Goal: Task Accomplishment & Management: Manage account settings

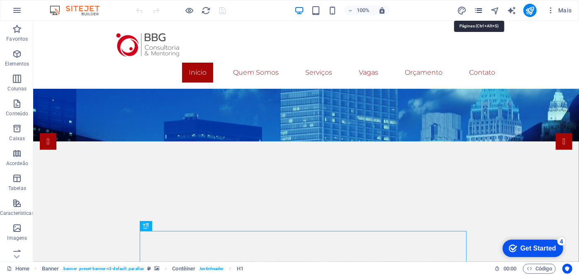
click at [479, 7] on icon "pages" at bounding box center [479, 11] width 10 height 10
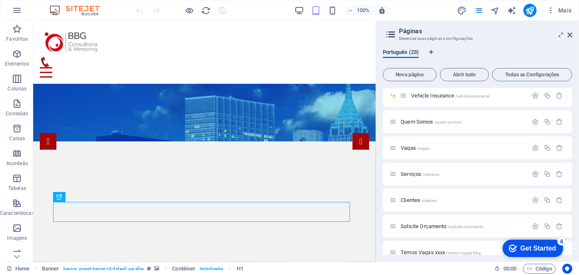
scroll to position [188, 0]
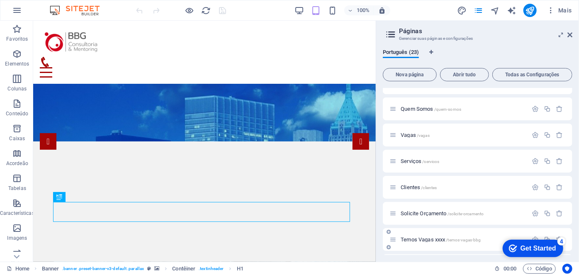
click at [422, 236] on div "Temos Vagas xxxx /temos-vagas-bbg" at bounding box center [459, 240] width 138 height 10
click at [423, 240] on span "Temos Vagas xxxx /temos-vagas-bbg" at bounding box center [441, 239] width 80 height 6
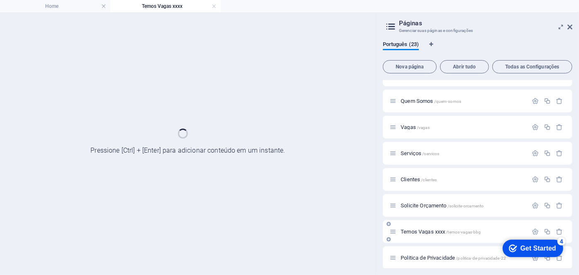
click at [423, 240] on div "Temos Vagas xxxx /temos-vagas-bbg" at bounding box center [478, 231] width 190 height 23
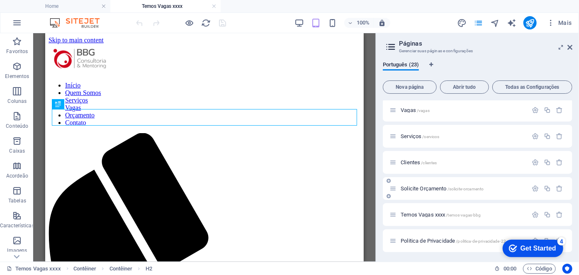
scroll to position [226, 0]
click at [430, 215] on span "Temos Vagas xxxx /temos-vagas-bbg" at bounding box center [441, 214] width 80 height 6
click at [559, 214] on icon "button" at bounding box center [559, 214] width 7 height 7
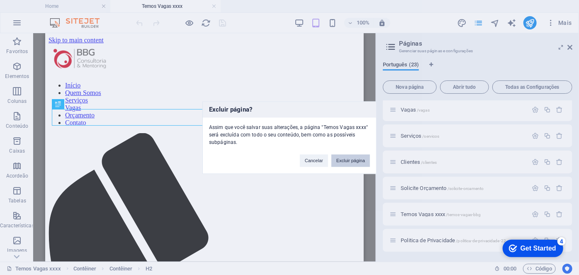
click at [349, 159] on button "Excluir página" at bounding box center [350, 160] width 39 height 12
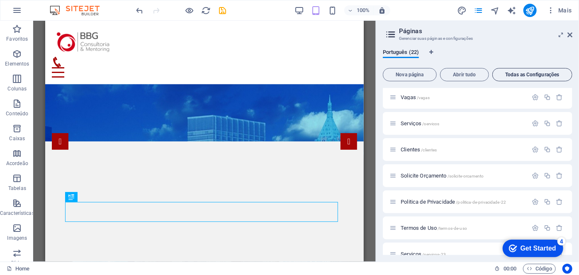
click at [531, 72] on span "Todas as Configurações" at bounding box center [532, 74] width 73 height 5
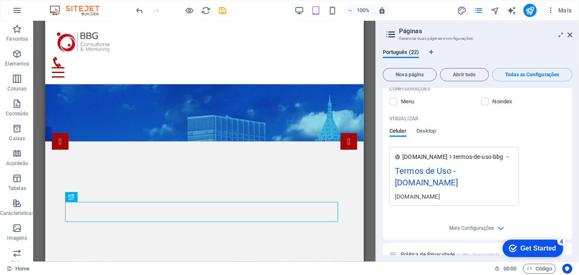
scroll to position [6792, 0]
click at [392, 32] on icon at bounding box center [391, 35] width 12 height 12
click at [15, 83] on icon "button" at bounding box center [17, 79] width 10 height 10
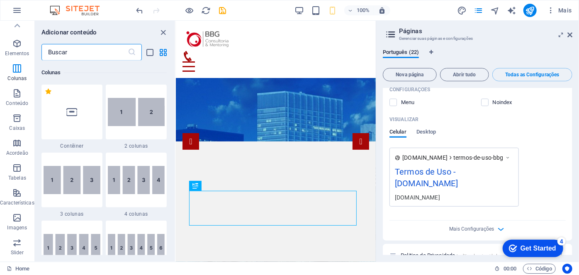
scroll to position [0, 0]
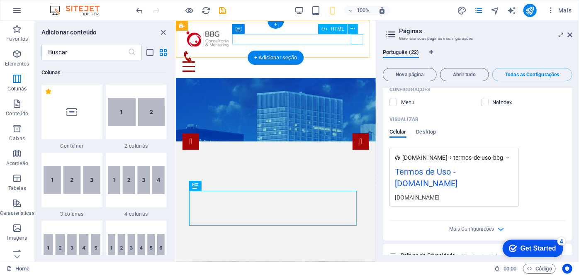
click at [357, 61] on div at bounding box center [275, 66] width 187 height 10
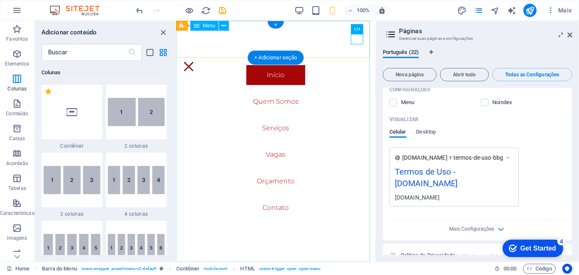
click at [270, 154] on nav "Início Quem Somos Serviços Vagas Orçamento Contato" at bounding box center [275, 140] width 200 height 241
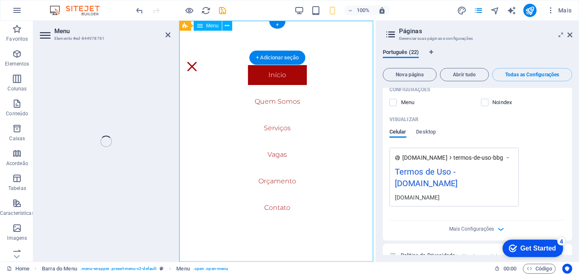
select select
select select "11"
select select
select select "13"
select select
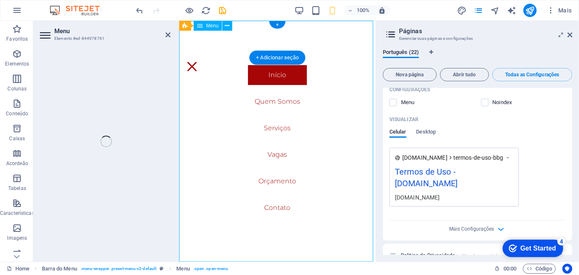
select select "12"
select select
select select "15"
select select
select select "19"
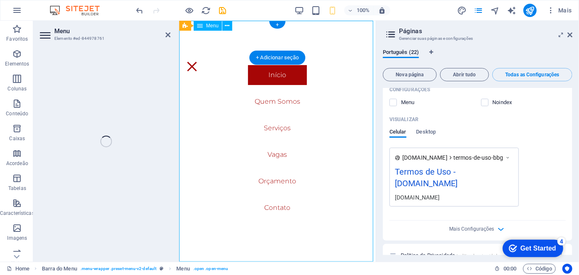
select select
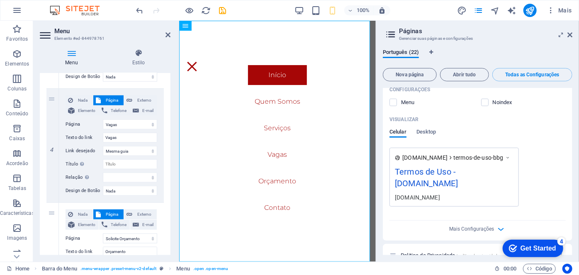
scroll to position [415, 0]
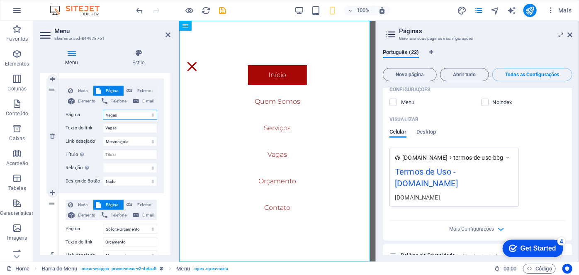
click at [142, 118] on select "Home Insurances -- Life Insurance -- Homeowners Insurance -- Renters Insurance …" at bounding box center [130, 115] width 54 height 10
click at [103, 110] on select "Home Insurances -- Life Insurance -- Homeowners Insurance -- Renters Insurance …" at bounding box center [130, 115] width 54 height 10
click at [571, 33] on icon at bounding box center [569, 35] width 5 height 7
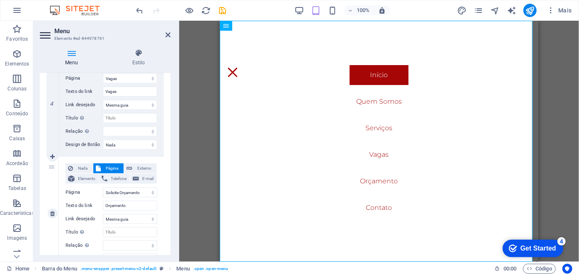
scroll to position [490, 0]
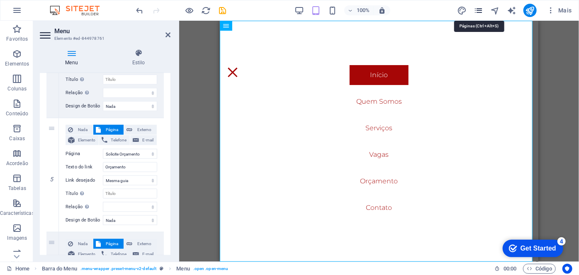
click at [477, 9] on icon "pages" at bounding box center [479, 11] width 10 height 10
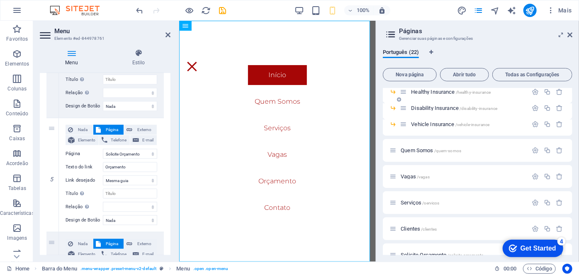
scroll to position [188, 0]
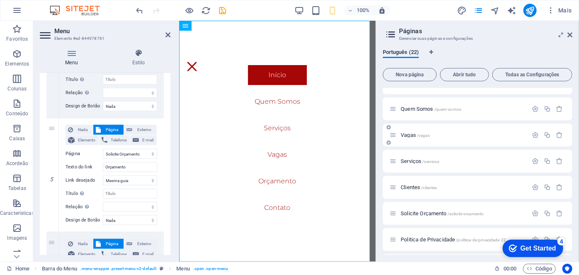
click at [411, 135] on span "Vagas /vagas" at bounding box center [415, 135] width 29 height 6
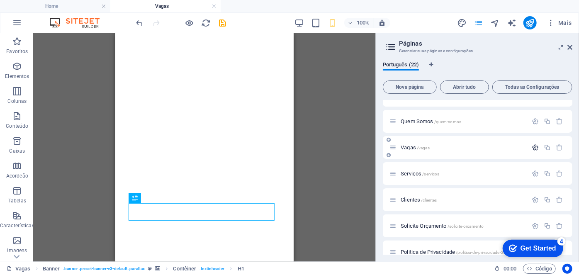
click at [533, 145] on icon "button" at bounding box center [535, 147] width 7 height 7
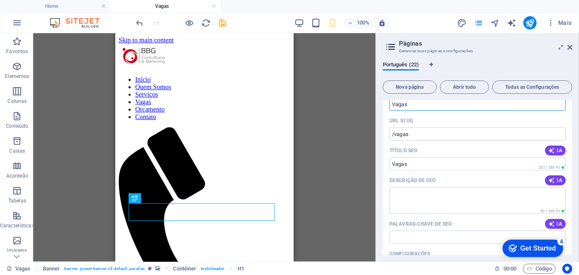
scroll to position [264, 0]
click at [434, 131] on input "/vagas" at bounding box center [478, 133] width 176 height 13
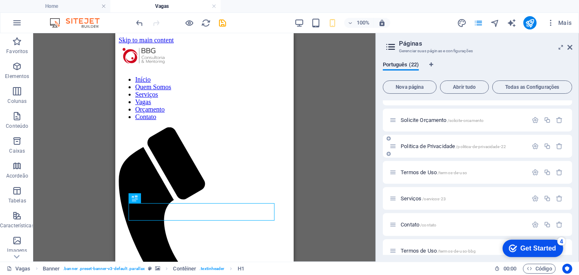
scroll to position [639, 0]
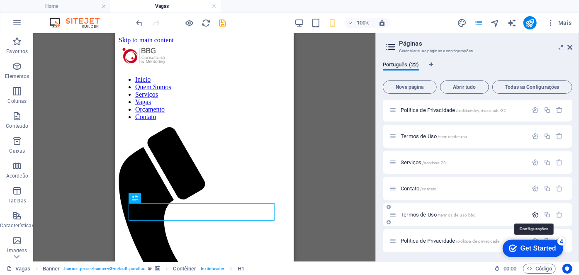
type input "/temos-vagas"
click at [535, 213] on icon "button" at bounding box center [535, 214] width 7 height 7
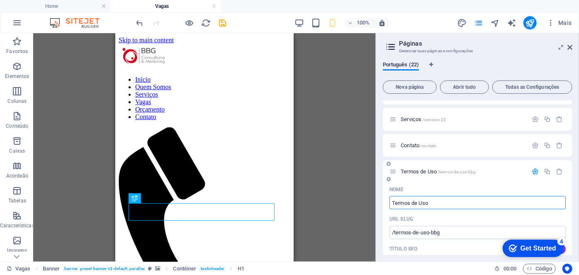
scroll to position [715, 0]
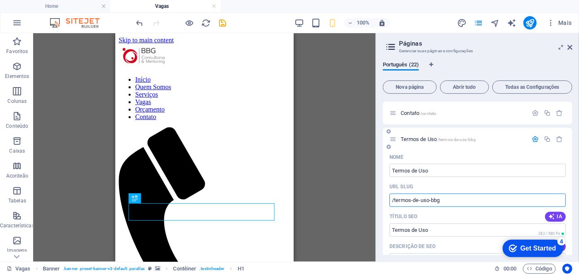
click at [453, 200] on input "/termos-de-uso-bbg" at bounding box center [478, 200] width 176 height 13
type input "/termos-de-uso"
click at [535, 139] on icon "button" at bounding box center [535, 139] width 7 height 7
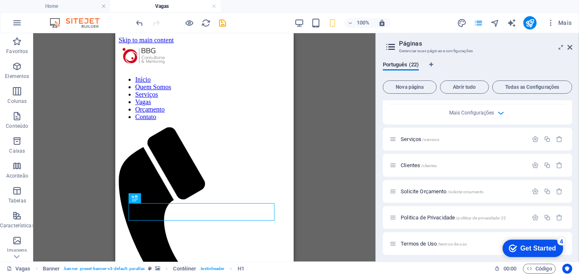
scroll to position [526, 0]
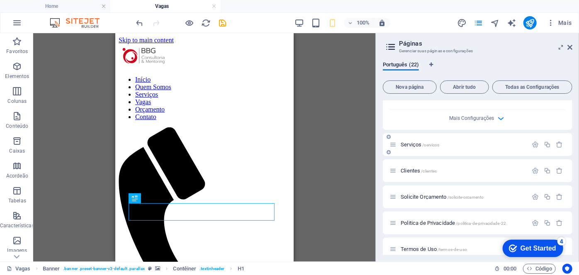
click at [418, 143] on span "Serviços /servicos" at bounding box center [420, 144] width 39 height 6
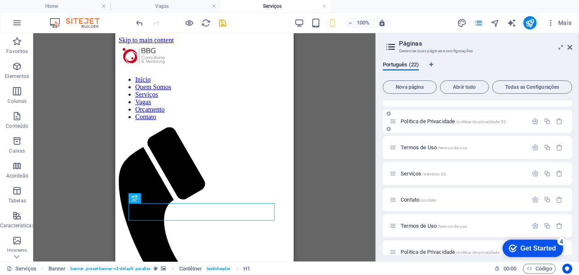
scroll to position [639, 0]
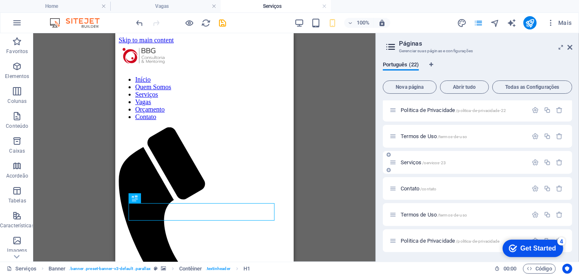
click at [421, 163] on span "Serviços /servicos-23" at bounding box center [423, 162] width 45 height 6
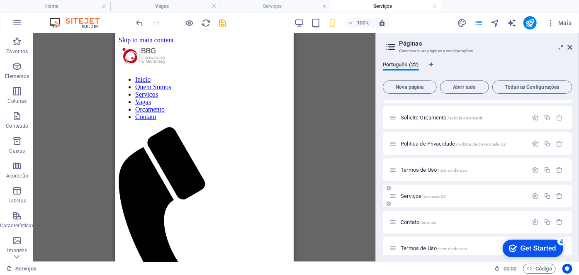
scroll to position [0, 0]
click at [418, 198] on span "Serviços /servicos-23" at bounding box center [423, 196] width 45 height 6
click at [558, 196] on icon "button" at bounding box center [559, 195] width 7 height 7
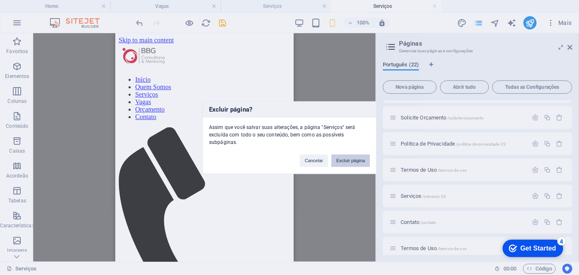
click at [364, 165] on button "Excluir página" at bounding box center [350, 160] width 39 height 12
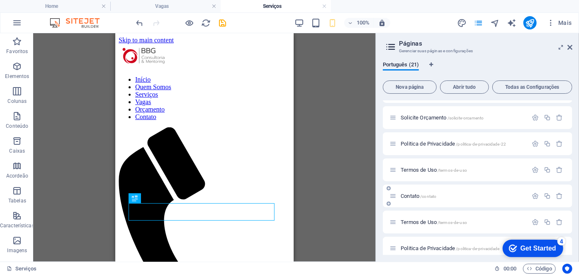
scroll to position [613, 0]
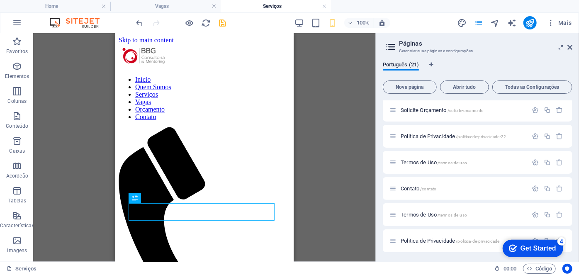
click at [226, 21] on icon "save" at bounding box center [223, 23] width 10 height 10
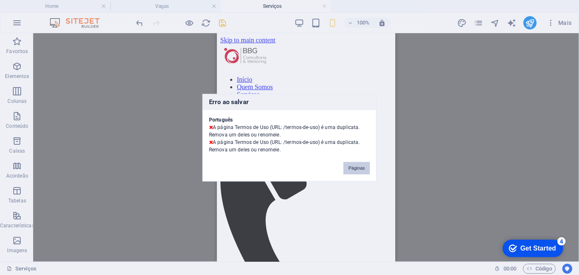
click at [358, 167] on button "Páginas" at bounding box center [356, 168] width 27 height 12
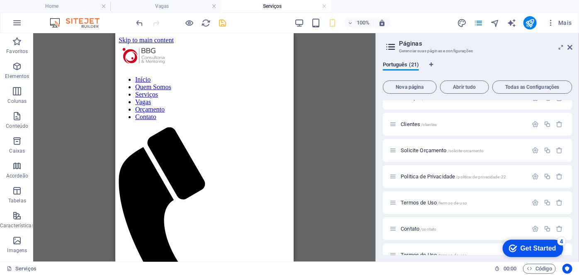
scroll to position [302, 0]
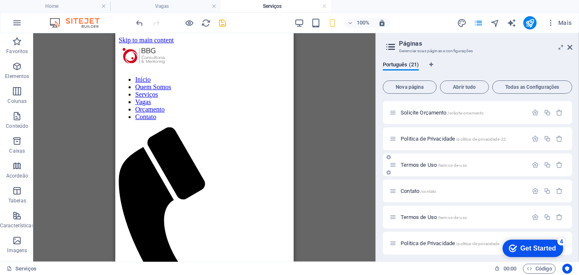
click at [433, 165] on span "Termos de Uso /termos-de-uso" at bounding box center [434, 165] width 66 height 6
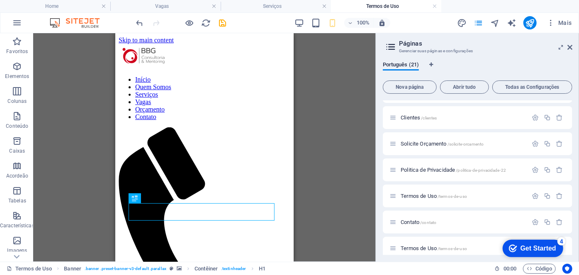
scroll to position [304, 0]
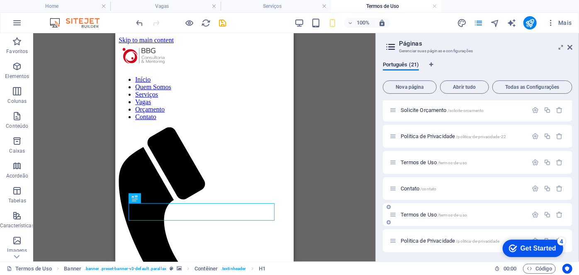
click at [431, 214] on span "Termos de Uso /termos-de-uso" at bounding box center [434, 215] width 66 height 6
click at [420, 187] on span "Contato /contato" at bounding box center [419, 188] width 36 height 6
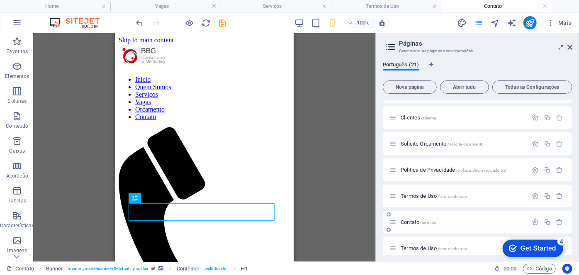
scroll to position [0, 0]
click at [433, 227] on div "Contato /contato" at bounding box center [478, 222] width 190 height 23
click at [428, 246] on span "Termos de Uso /termos-de-uso" at bounding box center [434, 248] width 66 height 6
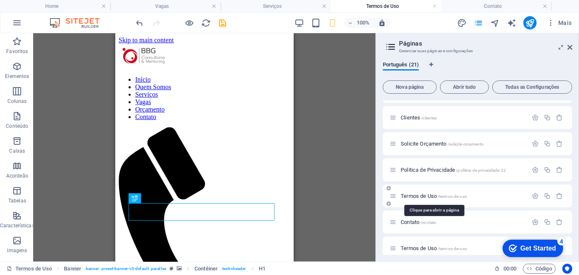
click at [420, 195] on span "Termos de Uso /termos-de-uso" at bounding box center [434, 196] width 66 height 6
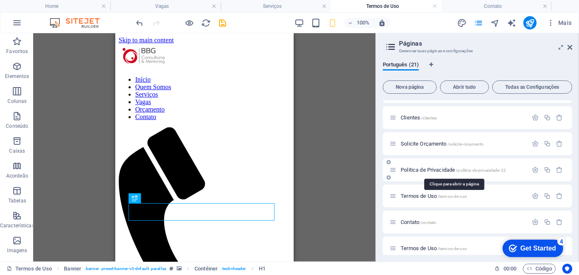
click at [416, 170] on span "Politica de Privacidade /politica-de-privacidade-22" at bounding box center [453, 170] width 105 height 6
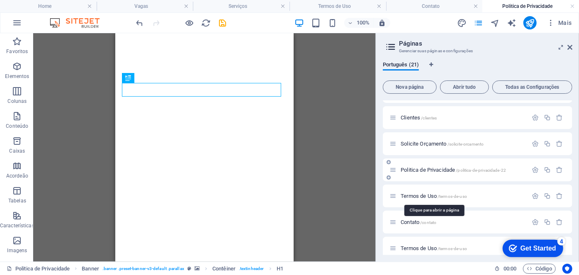
click at [420, 175] on div "Politica de Privacidade /politica-de-privacidade-22" at bounding box center [478, 169] width 190 height 23
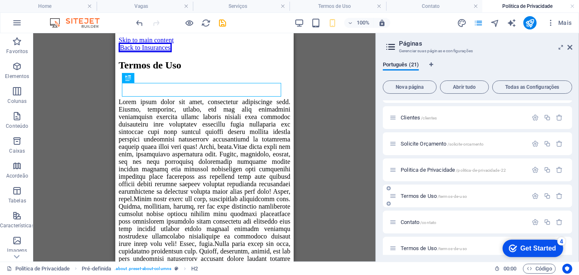
click at [422, 196] on span "Termos de Uso /termos-de-uso" at bounding box center [434, 196] width 66 height 6
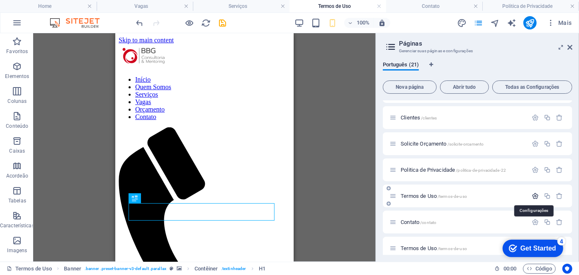
click at [536, 197] on icon "button" at bounding box center [535, 195] width 7 height 7
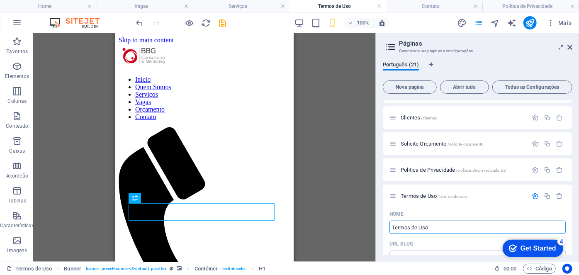
drag, startPoint x: 433, startPoint y: 226, endPoint x: 379, endPoint y: 234, distance: 54.9
click at [379, 234] on div "Português (21) Nova página Abrir tudo Todas as Configurações Home / Insurances …" at bounding box center [477, 158] width 203 height 207
type input "Servi"
type input "/servi"
type input "Servi"
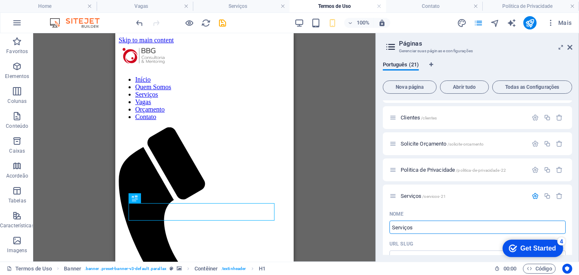
type input "Serviços"
type input "/servicos-21"
type input "Serviços"
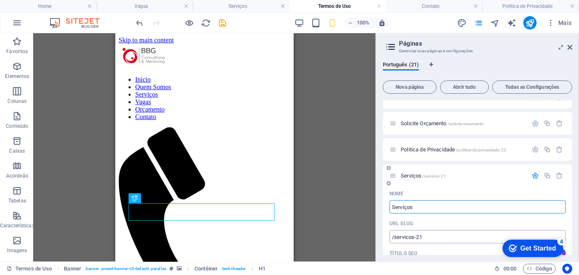
scroll to position [308, 0]
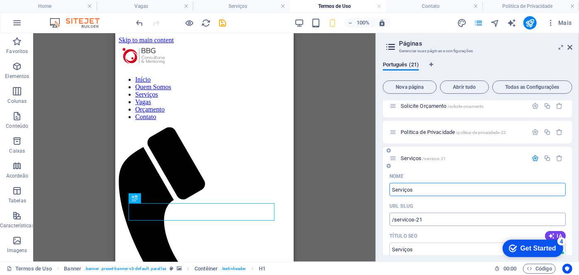
type input "Serviços"
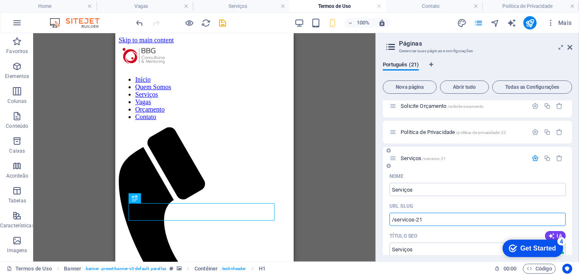
click at [427, 222] on input "/servicos-21" at bounding box center [478, 219] width 176 height 13
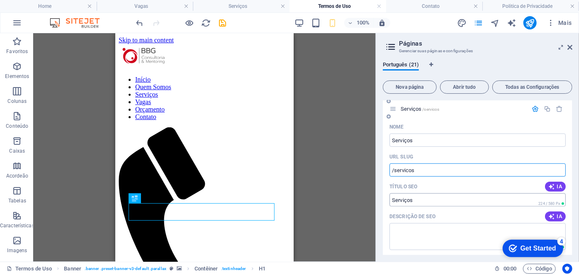
scroll to position [346, 0]
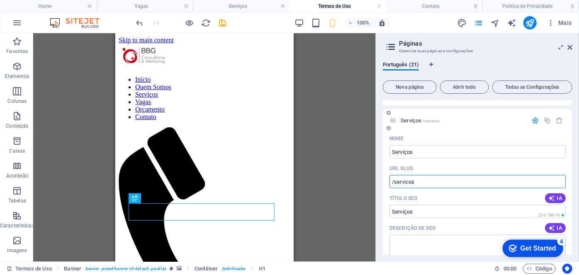
type input "/servicos"
click at [533, 120] on icon "button" at bounding box center [535, 120] width 7 height 7
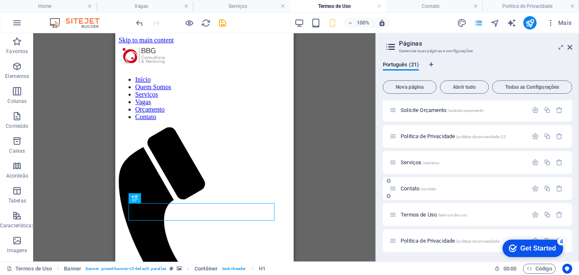
scroll to position [266, 0]
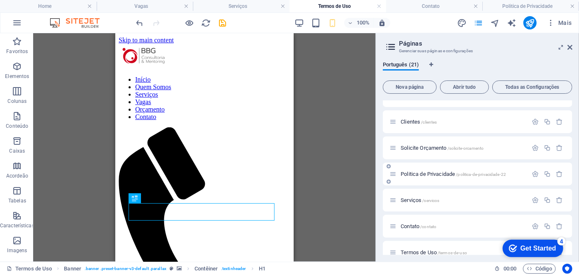
click at [446, 172] on span "Politica de Privacidade /politica-de-privacidade-22" at bounding box center [453, 174] width 105 height 6
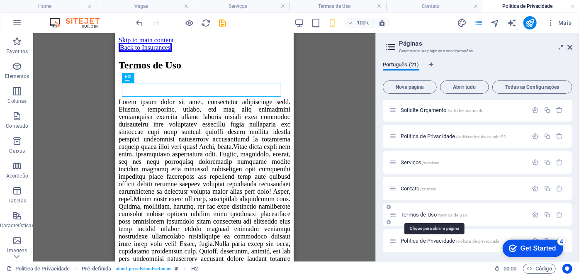
click at [433, 213] on span "Termos de Uso /termos-de-uso" at bounding box center [434, 215] width 66 height 6
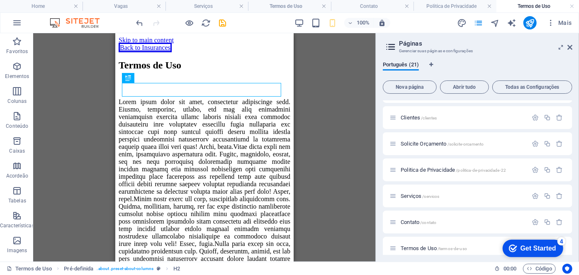
scroll to position [0, 0]
click at [445, 172] on span "Politica de Privacidade /politica-de-privacidade-22" at bounding box center [453, 170] width 105 height 6
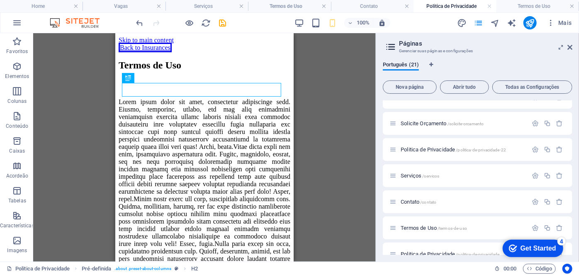
scroll to position [304, 0]
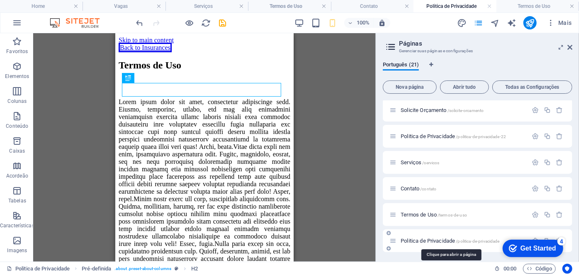
click at [448, 240] on span "Politica de Privacidade /politica-de-privacidade" at bounding box center [450, 241] width 99 height 6
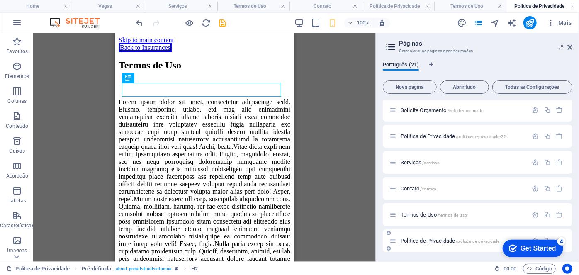
click at [449, 239] on span "Politica de Privacidade /politica-de-privacidade" at bounding box center [450, 241] width 99 height 6
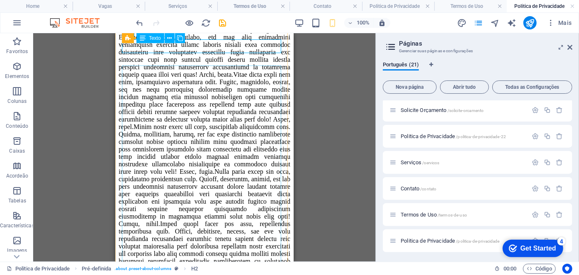
scroll to position [0, 0]
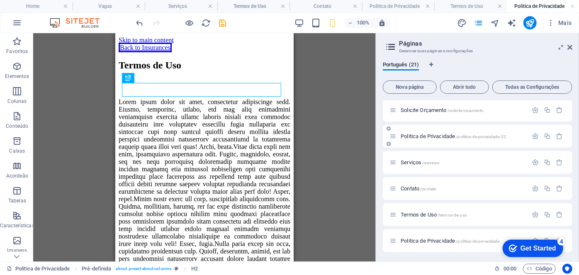
click at [428, 136] on span "Politica de Privacidade /politica-de-privacidade-22" at bounding box center [453, 136] width 105 height 6
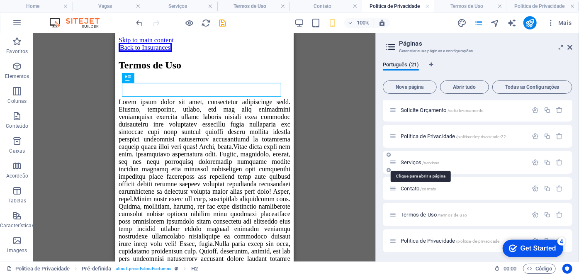
click at [422, 161] on span "/servicos" at bounding box center [430, 163] width 17 height 5
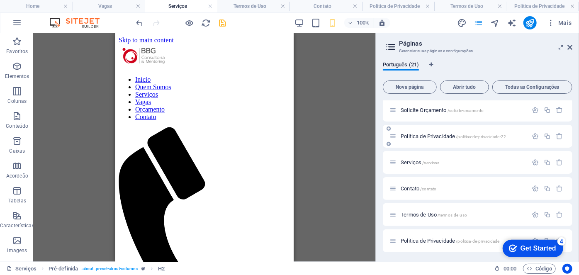
click at [438, 140] on div "Politica de Privacidade /politica-de-privacidade-22" at bounding box center [459, 136] width 138 height 10
click at [442, 135] on span "Politica de Privacidade /politica-de-privacidade-22" at bounding box center [453, 136] width 105 height 6
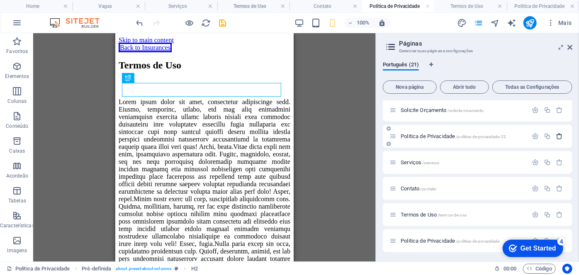
click at [557, 137] on icon "button" at bounding box center [559, 136] width 7 height 7
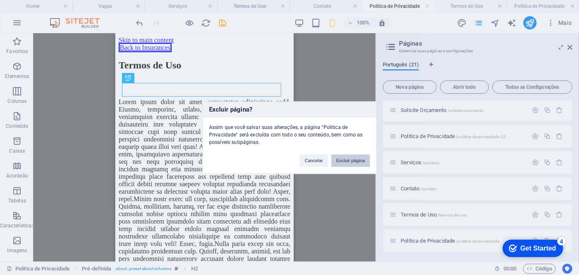
click at [349, 159] on button "Excluir página" at bounding box center [350, 160] width 39 height 12
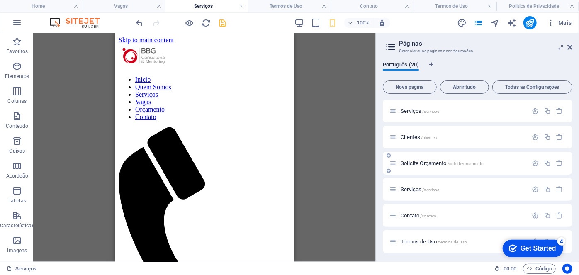
scroll to position [241, 0]
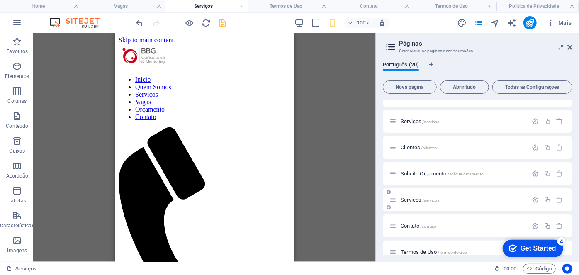
click at [419, 200] on span "Serviços /servicos" at bounding box center [420, 200] width 39 height 6
click at [412, 146] on span "Clientes /clientes" at bounding box center [419, 147] width 36 height 6
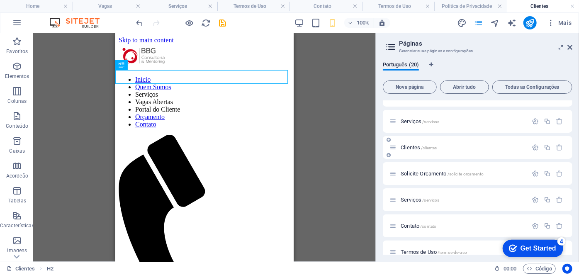
scroll to position [0, 0]
click at [411, 121] on span "Serviços /servicos" at bounding box center [420, 121] width 39 height 6
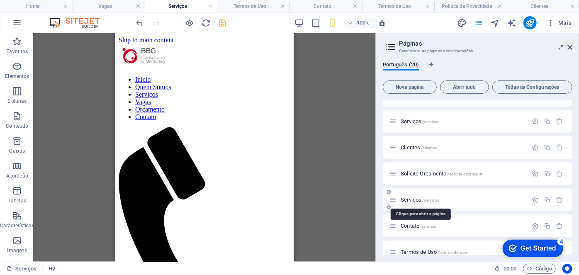
click at [417, 200] on span "Serviços /servicos" at bounding box center [420, 200] width 39 height 6
click at [414, 199] on span "Serviços /servicos" at bounding box center [420, 200] width 39 height 6
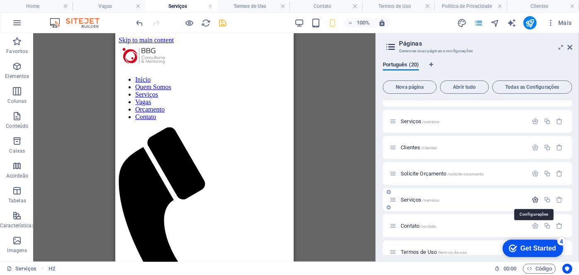
click at [532, 199] on icon "button" at bounding box center [535, 199] width 7 height 7
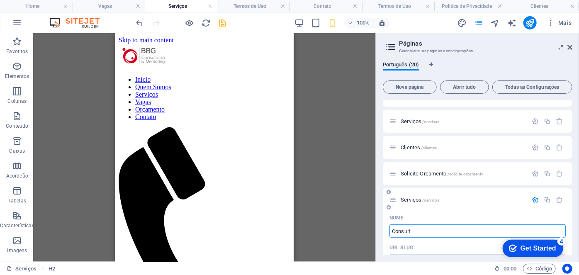
type input "Consult"
type input "/consult"
type input "Consult"
type input "Consultoria"
type input "/consultoria"
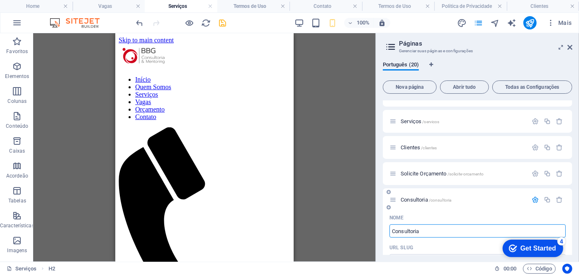
type input "Consultoria"
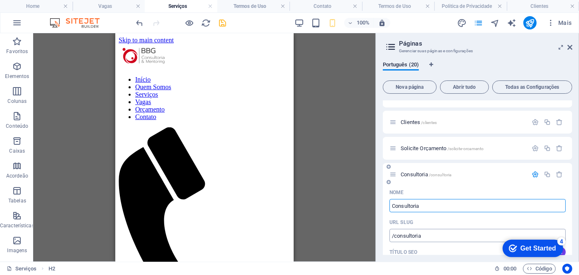
scroll to position [278, 0]
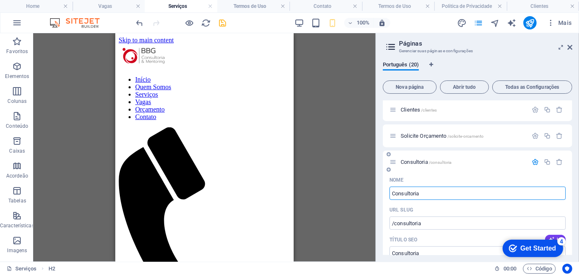
type input "Consultoria"
click at [537, 162] on icon "button" at bounding box center [535, 161] width 7 height 7
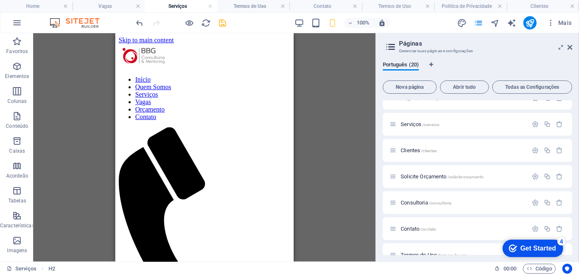
scroll to position [278, 0]
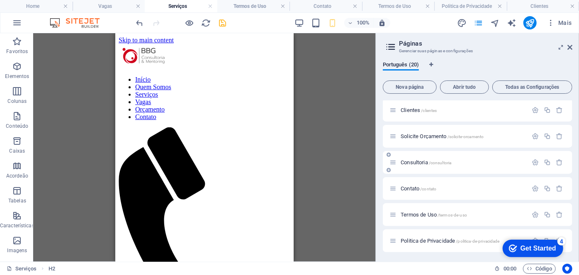
click at [423, 163] on span "Consultoria /consultoria" at bounding box center [426, 162] width 51 height 6
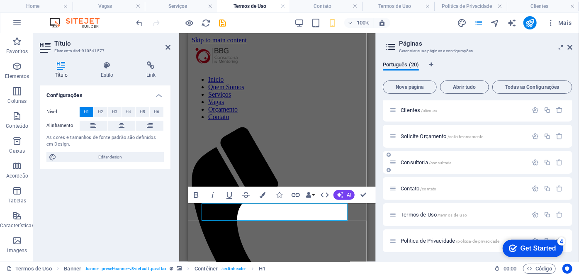
click at [412, 164] on span "Consultoria /consultoria" at bounding box center [426, 162] width 51 height 6
click at [417, 190] on span "Contato /contato" at bounding box center [419, 188] width 36 height 6
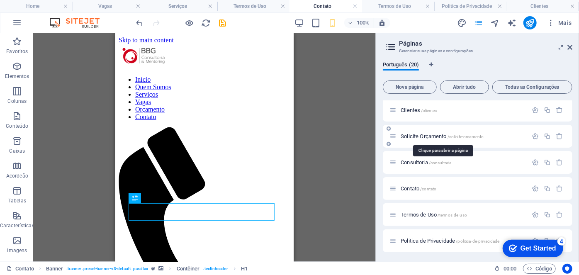
click at [414, 138] on span "Solicite Orçamento /solicite-orcamento" at bounding box center [442, 136] width 83 height 6
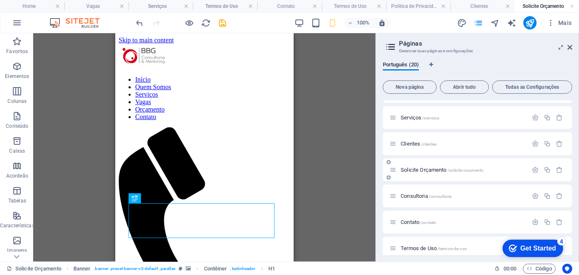
scroll to position [0, 0]
click at [417, 115] on span "Serviços /servicos" at bounding box center [420, 117] width 39 height 6
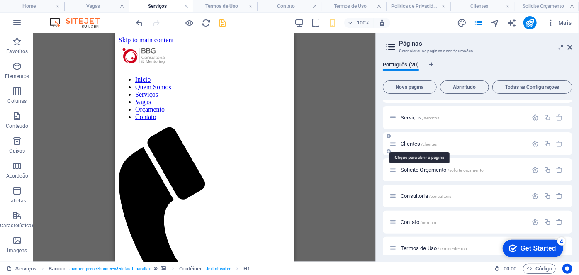
click at [415, 143] on span "Clientes /clientes" at bounding box center [419, 144] width 36 height 6
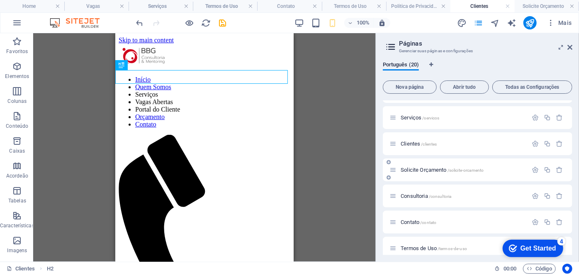
click at [411, 170] on span "Solicite Orçamento /solicite-orcamento" at bounding box center [442, 170] width 83 height 6
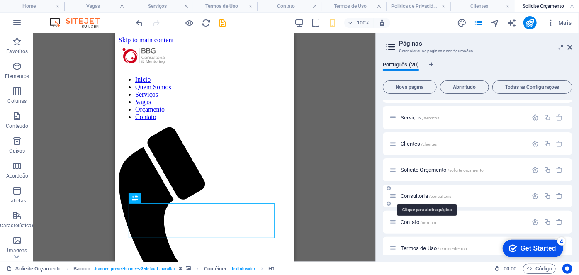
click at [418, 196] on span "Consultoria /consultoria" at bounding box center [426, 196] width 51 height 6
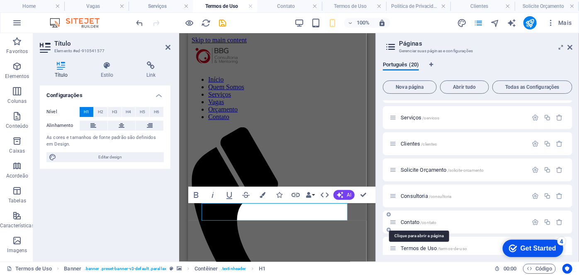
click at [415, 222] on span "Contato /contato" at bounding box center [419, 222] width 36 height 6
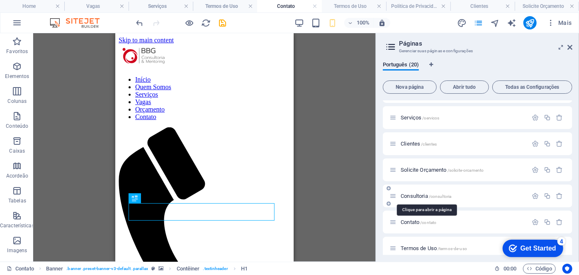
click at [411, 195] on span "Consultoria /consultoria" at bounding box center [426, 196] width 51 height 6
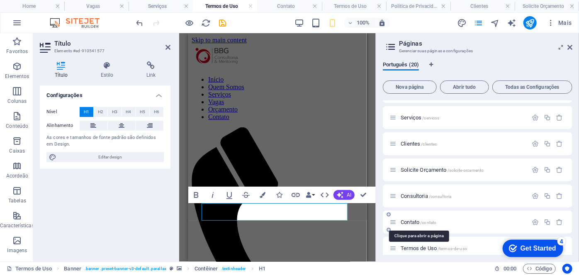
click at [407, 222] on span "Contato /contato" at bounding box center [419, 222] width 36 height 6
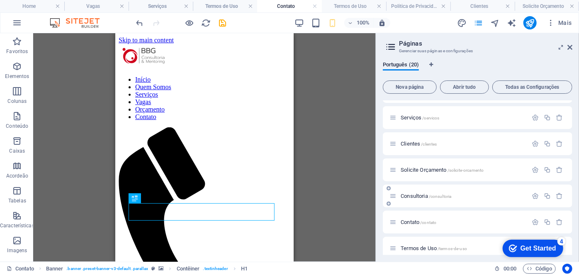
click at [406, 191] on div "Consultoria /consultoria" at bounding box center [459, 196] width 138 height 10
click at [408, 198] on span "Consultoria /consultoria" at bounding box center [426, 196] width 51 height 6
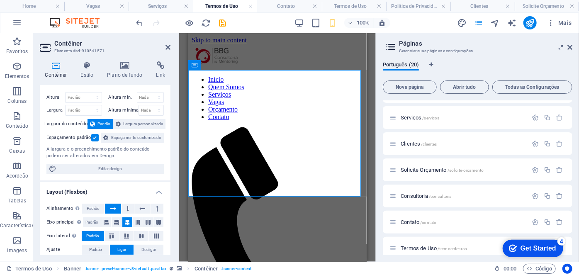
scroll to position [10, 0]
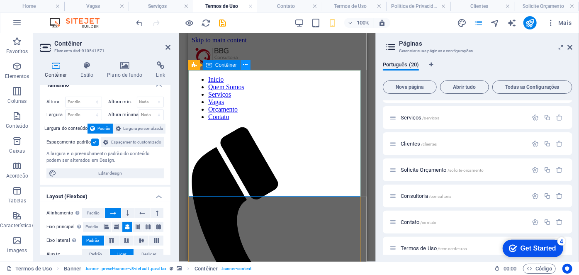
click at [244, 64] on icon at bounding box center [245, 65] width 5 height 9
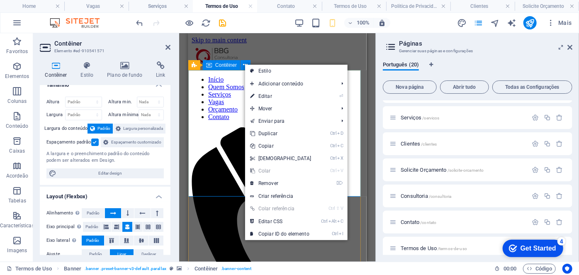
click at [224, 66] on span "Contêiner" at bounding box center [226, 65] width 22 height 5
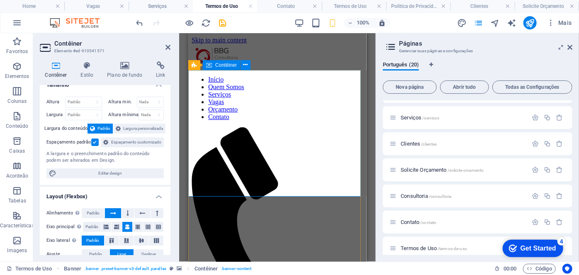
click at [226, 21] on icon "save" at bounding box center [223, 23] width 10 height 10
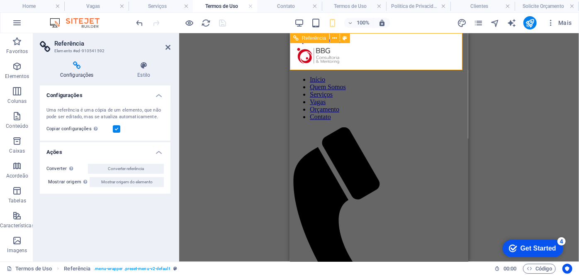
click at [370, 80] on nav "Início Quem Somos Serviços Vagas Orçamento Contato" at bounding box center [379, 97] width 172 height 45
click at [371, 80] on nav "Início Quem Somos Serviços Vagas Orçamento Contato" at bounding box center [379, 97] width 172 height 45
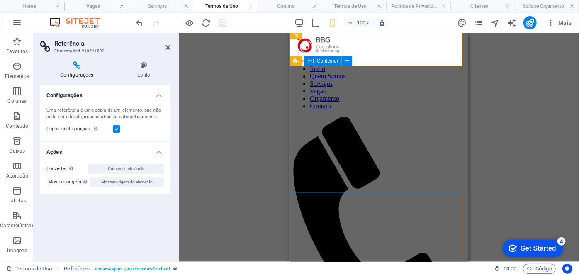
scroll to position [0, 0]
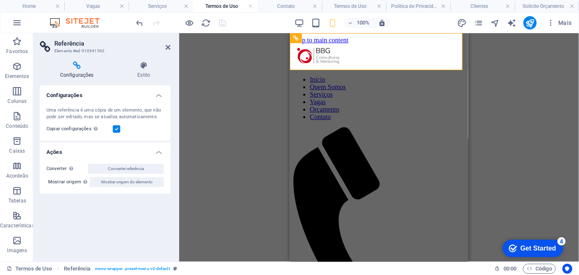
click at [80, 70] on h4 "Configurações" at bounding box center [78, 69] width 77 height 17
click at [480, 24] on icon "pages" at bounding box center [479, 23] width 10 height 10
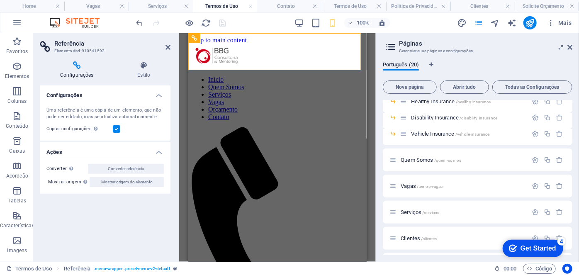
scroll to position [151, 0]
click at [426, 156] on span "Quem Somos /quem-somos" at bounding box center [431, 159] width 61 height 6
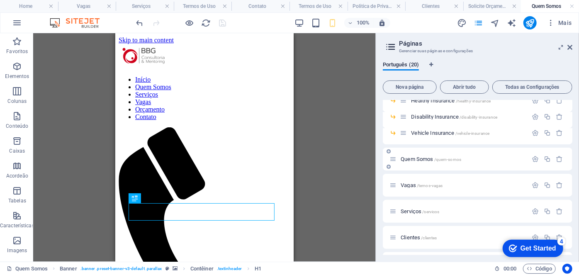
scroll to position [0, 0]
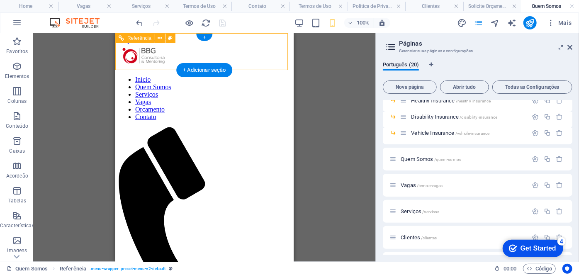
click at [201, 108] on nav "Início Quem Somos Serviços Vagas Orçamento Contato" at bounding box center [204, 97] width 172 height 45
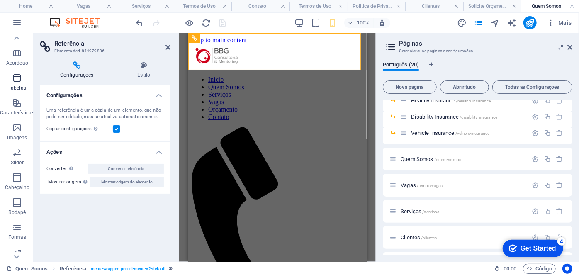
scroll to position [145, 0]
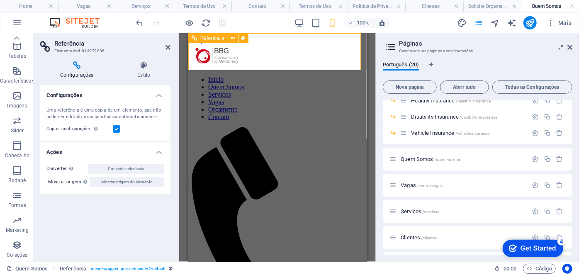
click at [229, 75] on nav "Início Quem Somos Serviços Vagas Orçamento Contato" at bounding box center [277, 97] width 172 height 45
click at [202, 120] on nav "Início Quem Somos Serviços Vagas Orçamento Contato" at bounding box center [277, 97] width 172 height 45
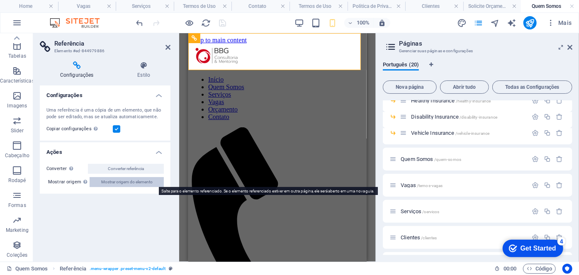
click at [140, 184] on span "Mostrar origem do elemento" at bounding box center [126, 182] width 51 height 10
select select "header"
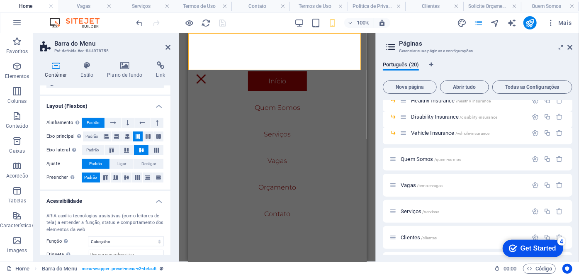
scroll to position [0, 0]
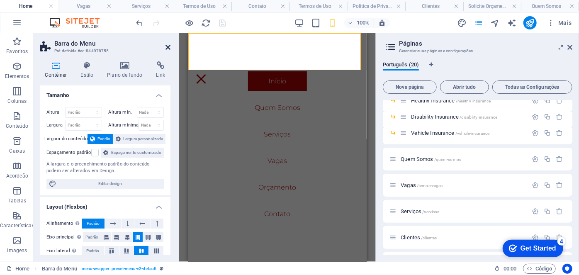
click at [168, 48] on icon at bounding box center [168, 47] width 5 height 7
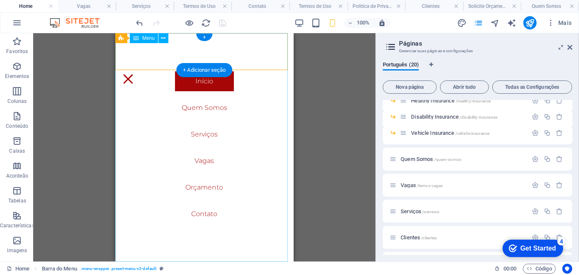
click at [205, 163] on nav "Início Quem Somos Serviços Vagas Orçamento Contato" at bounding box center [204, 147] width 178 height 229
click at [205, 158] on nav "Início Quem Somos Serviços Vagas Orçamento Contato" at bounding box center [204, 147] width 178 height 229
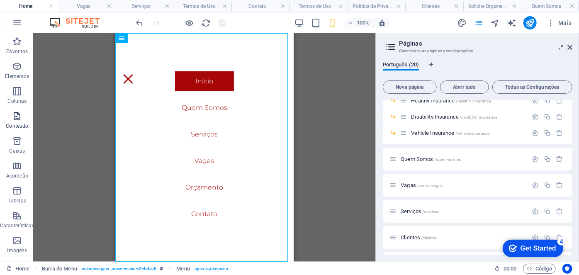
click at [19, 116] on icon "button" at bounding box center [17, 116] width 10 height 10
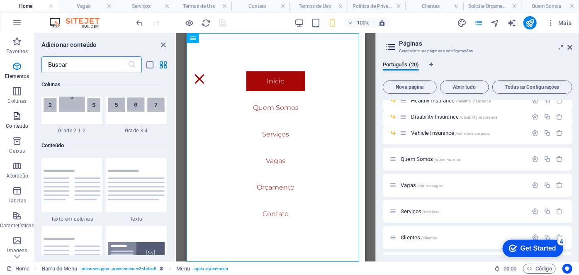
scroll to position [1451, 0]
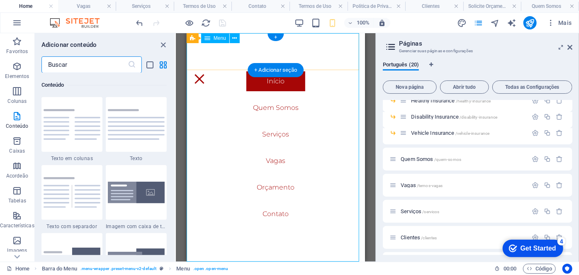
click at [268, 133] on nav "Início Quem Somos Serviços Vagas Orçamento Contato" at bounding box center [275, 147] width 178 height 229
select select
select select "11"
select select
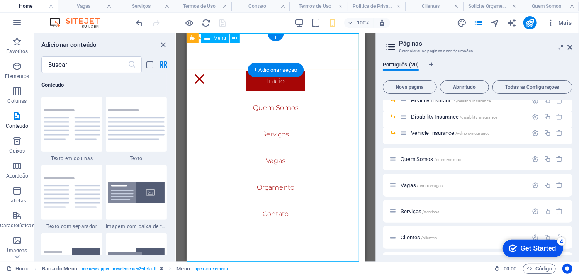
select select "13"
select select
select select "12"
select select
select select "15"
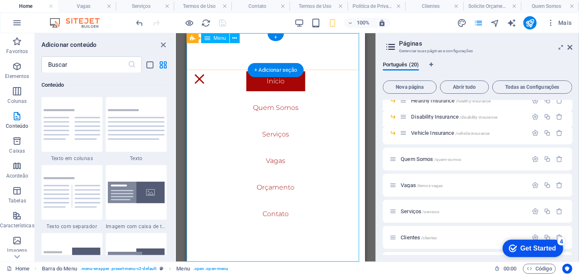
select select
select select "19"
select select
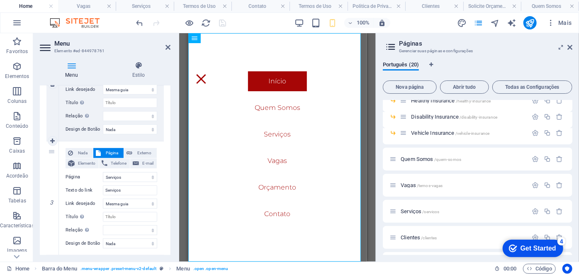
scroll to position [264, 0]
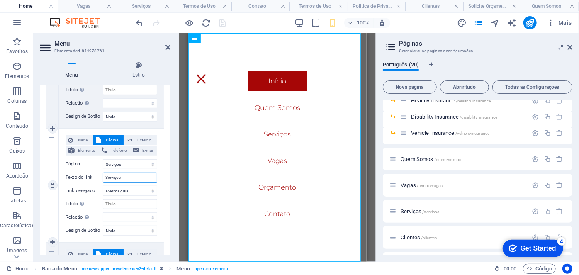
click at [142, 177] on input "Serviços" at bounding box center [130, 178] width 54 height 10
click at [143, 168] on select "Home Insurances -- Life Insurance -- Homeowners Insurance -- Renters Insurance …" at bounding box center [130, 164] width 54 height 10
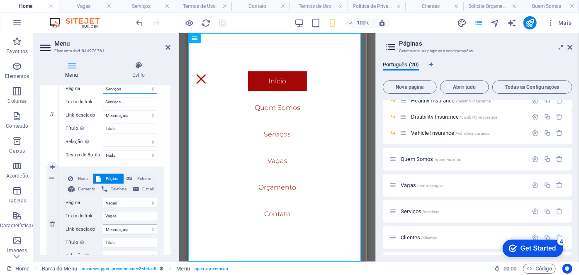
scroll to position [377, 0]
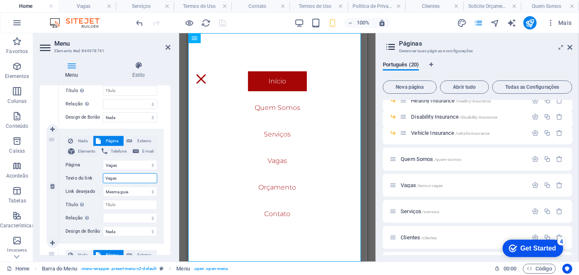
click at [133, 180] on input "Vagas" at bounding box center [130, 178] width 54 height 10
click at [133, 168] on select "Home Insurances -- Life Insurance -- Homeowners Insurance -- Renters Insurance …" at bounding box center [130, 165] width 54 height 10
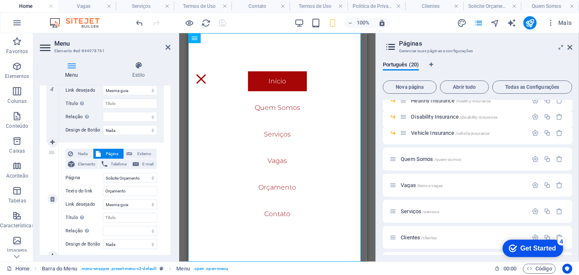
scroll to position [490, 0]
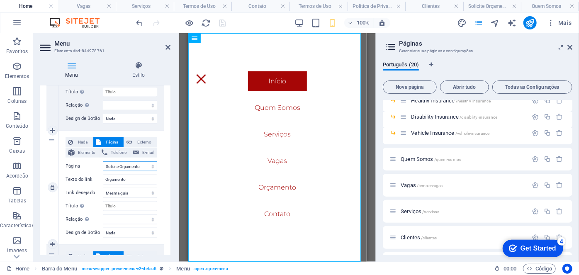
click at [137, 166] on select "Home Insurances -- Life Insurance -- Homeowners Insurance -- Renters Insurance …" at bounding box center [130, 166] width 54 height 10
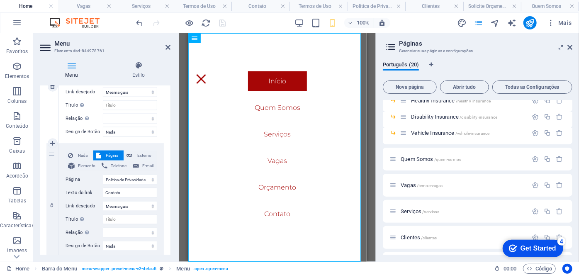
scroll to position [603, 0]
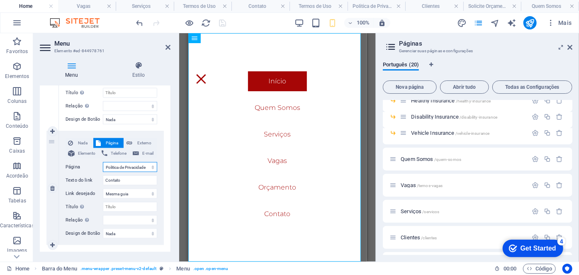
click at [130, 169] on select "Home Insurances -- Life Insurance -- Homeowners Insurance -- Renters Insurance …" at bounding box center [130, 167] width 54 height 10
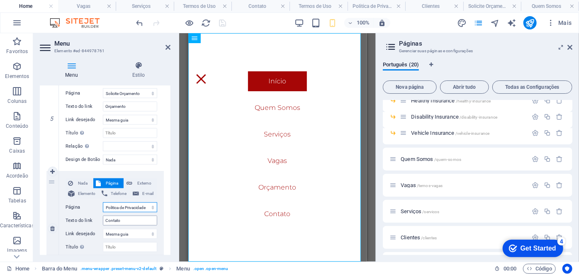
scroll to position [584, 0]
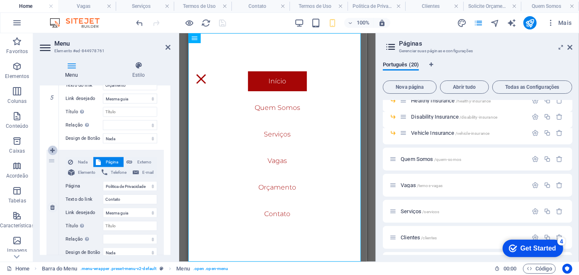
click at [52, 149] on icon at bounding box center [52, 151] width 5 height 6
select select
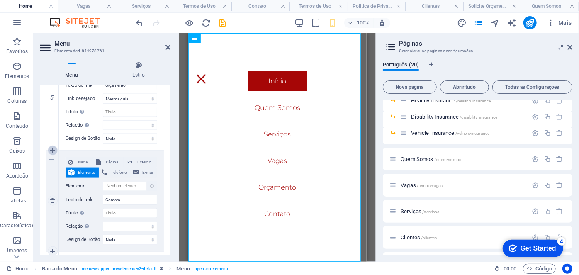
select select
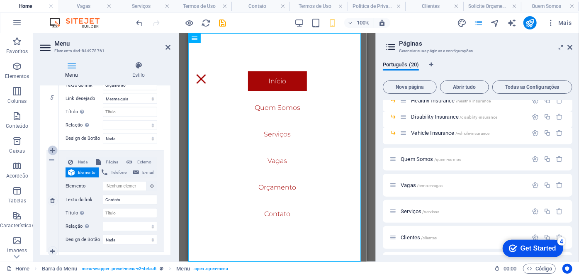
select select
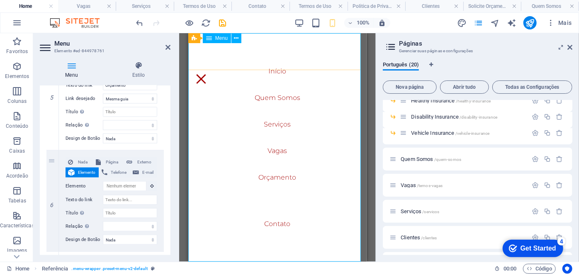
click at [278, 197] on nav "Início Quem Somos Serviços Vagas Orçamento Contato" at bounding box center [277, 147] width 178 height 229
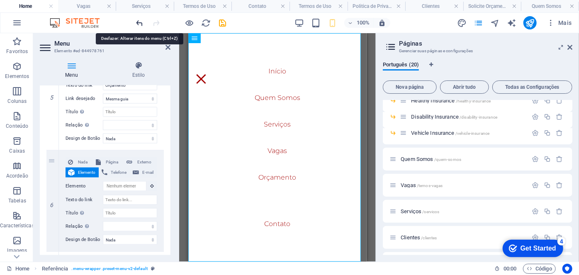
click at [140, 22] on icon "undo" at bounding box center [140, 23] width 10 height 10
select select
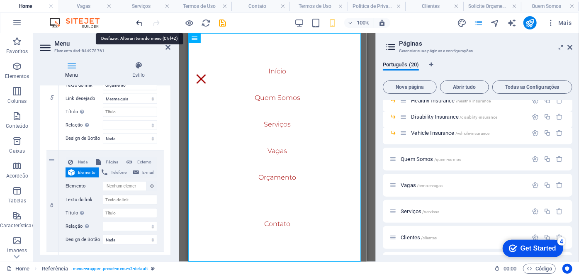
select select
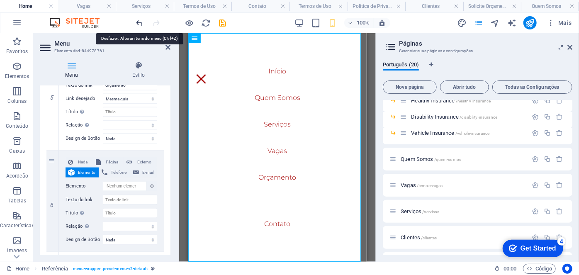
type input "Contato"
select select
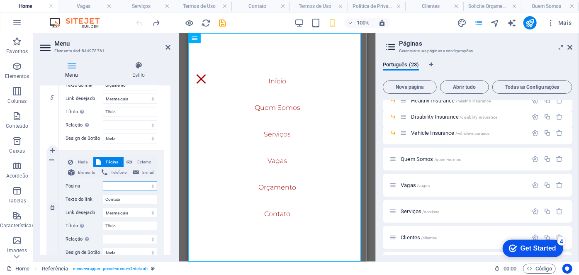
click at [147, 185] on select "Home Insurances -- Life Insurance -- Homeowners Insurance -- Renters Insurance …" at bounding box center [130, 186] width 54 height 10
select select "17"
click at [103, 181] on select "Home Insurances -- Life Insurance -- Homeowners Insurance -- Renters Insurance …" at bounding box center [130, 186] width 54 height 10
select select
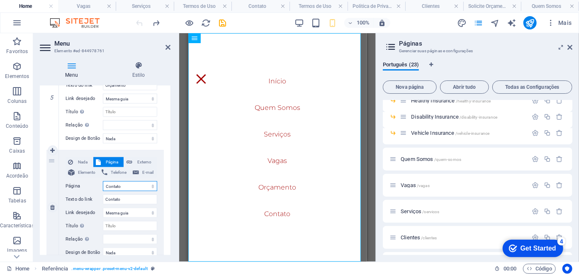
select select
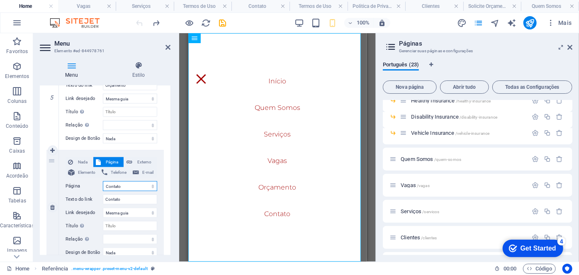
select select
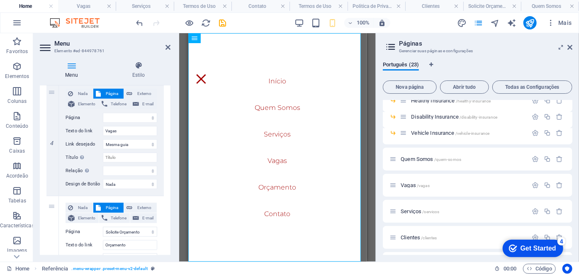
scroll to position [433, 0]
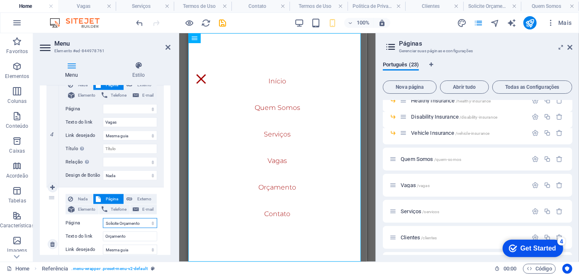
click at [137, 222] on select "Home Insurances -- Life Insurance -- Homeowners Insurance -- Renters Insurance …" at bounding box center [130, 223] width 54 height 10
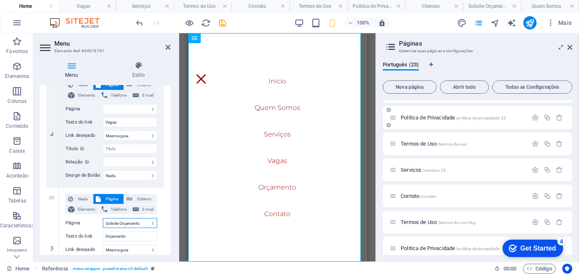
scroll to position [356, 0]
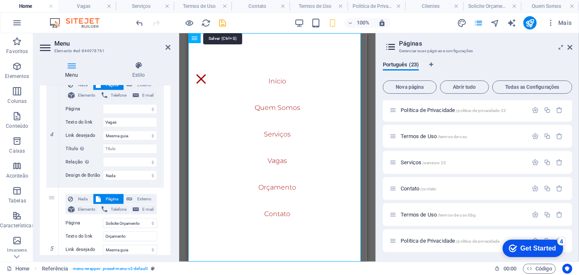
click at [226, 21] on icon "save" at bounding box center [223, 23] width 10 height 10
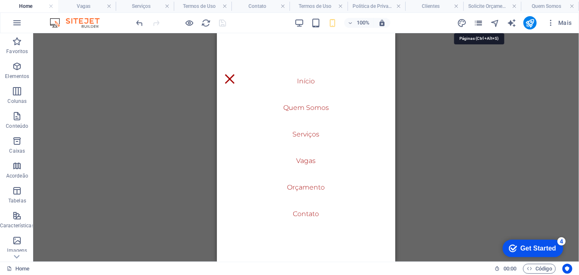
click at [483, 24] on icon "pages" at bounding box center [479, 23] width 10 height 10
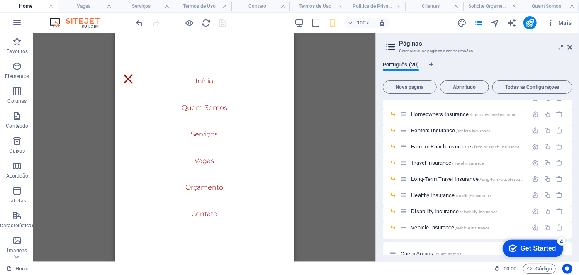
scroll to position [52, 0]
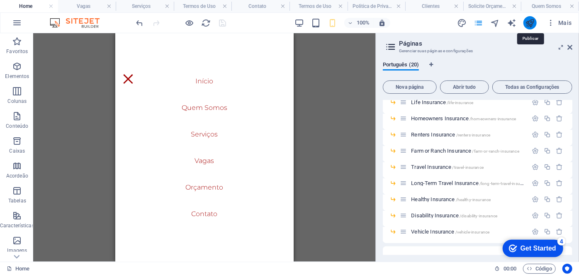
click at [526, 22] on icon "publish" at bounding box center [530, 23] width 10 height 10
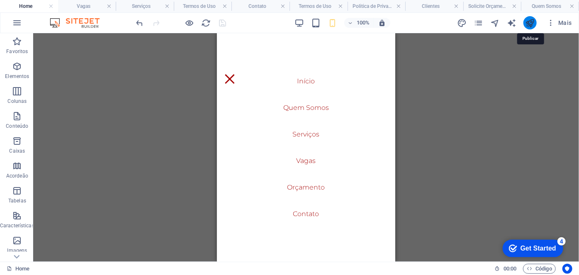
click at [529, 24] on icon "publish" at bounding box center [530, 23] width 10 height 10
click at [531, 22] on icon "publish" at bounding box center [530, 23] width 10 height 10
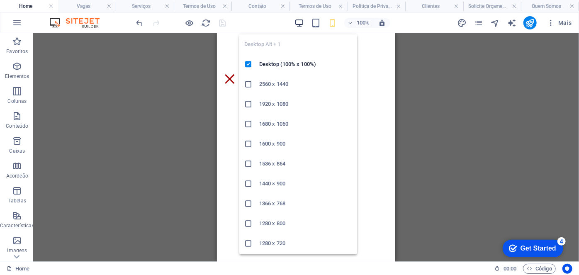
click at [300, 22] on icon "button" at bounding box center [300, 23] width 10 height 10
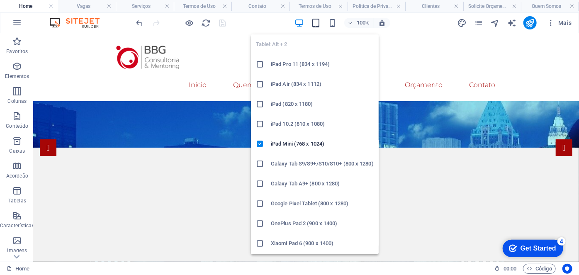
click at [316, 22] on icon "button" at bounding box center [316, 23] width 10 height 10
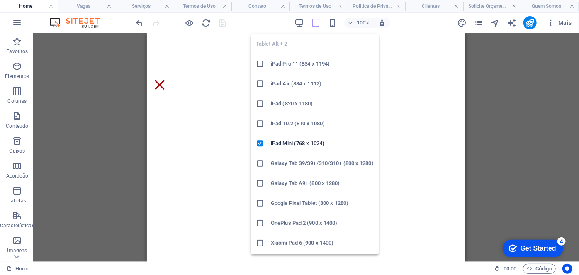
scroll to position [0, 0]
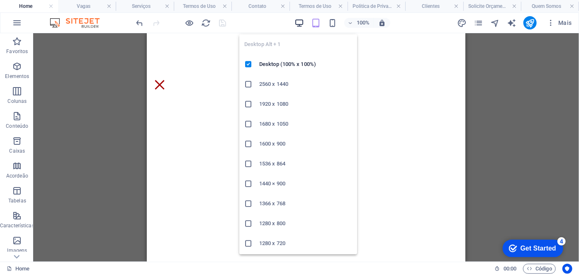
click at [300, 25] on icon "button" at bounding box center [300, 23] width 10 height 10
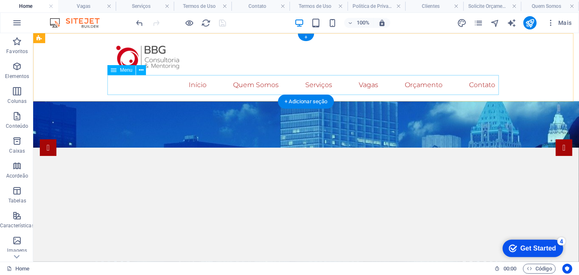
click at [192, 85] on nav "Início Quem Somos Serviços Vagas Orçamento Contato" at bounding box center [306, 85] width 392 height 20
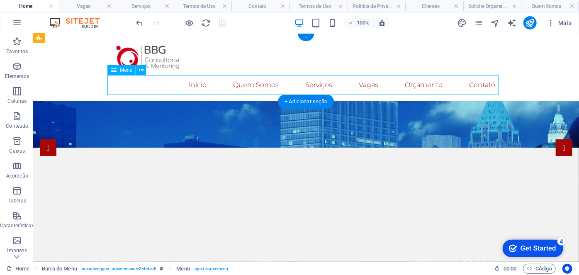
click at [252, 84] on nav "Início Quem Somos Serviços Vagas Orçamento Contato" at bounding box center [306, 85] width 392 height 20
select select
select select "11"
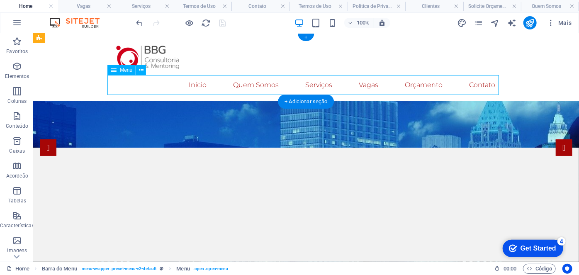
select select
select select "13"
select select
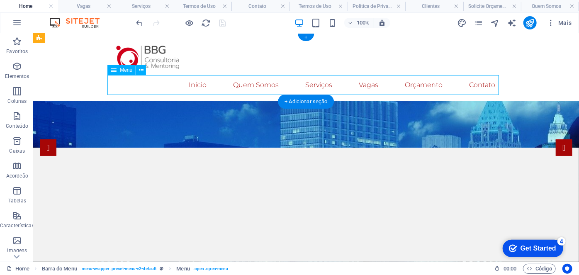
select select "15"
select select
select select "17"
select select
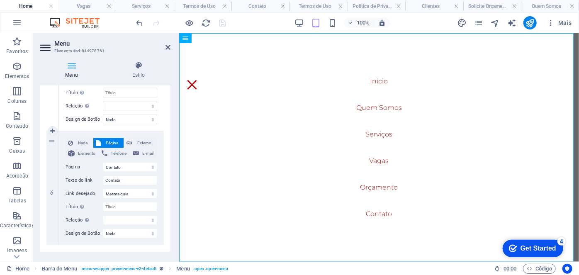
scroll to position [621, 0]
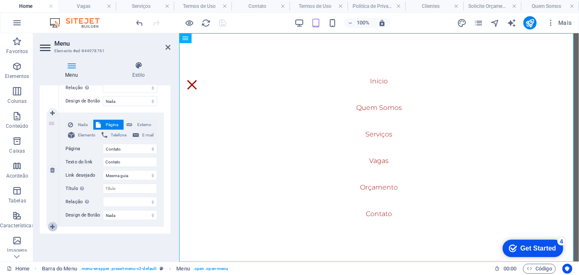
click at [54, 226] on icon at bounding box center [52, 227] width 5 height 6
select select
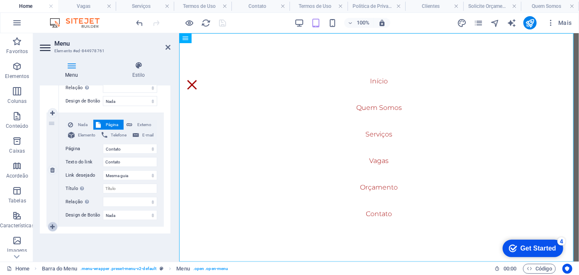
select select
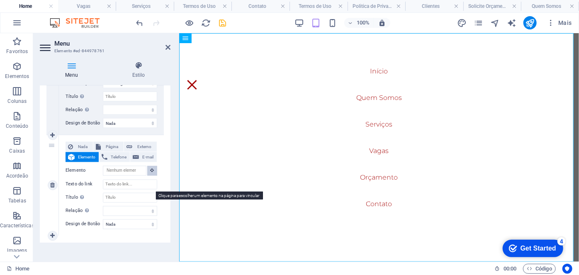
scroll to position [723, 0]
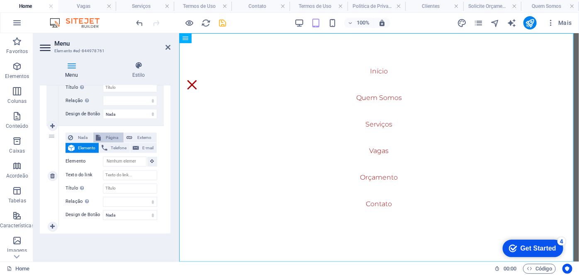
click at [115, 136] on span "Página" at bounding box center [112, 138] width 18 height 10
select select
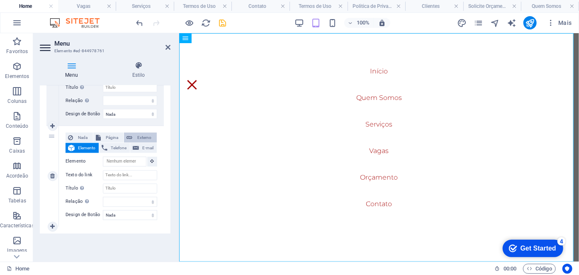
select select
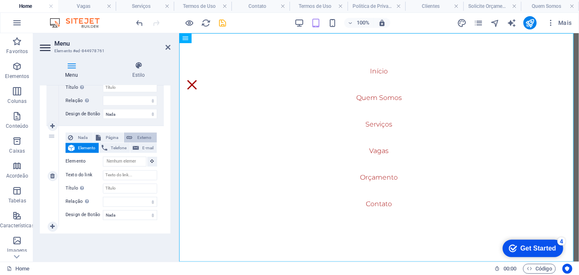
select select
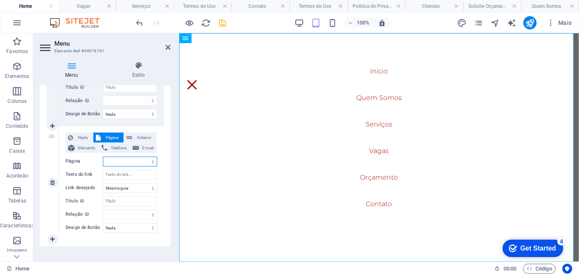
click at [140, 162] on select "Home Insurances -- Life Insurance -- Homeowners Insurance -- Renters Insurance …" at bounding box center [130, 162] width 54 height 10
select select "18"
click at [103, 157] on select "Home Insurances -- Life Insurance -- Homeowners Insurance -- Renters Insurance …" at bounding box center [130, 162] width 54 height 10
select select
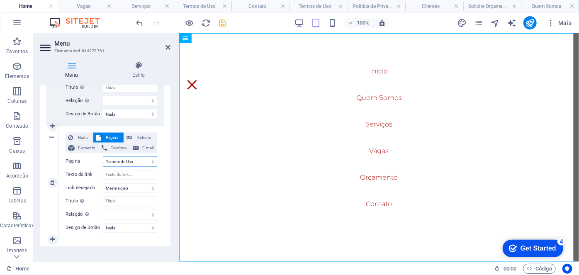
select select
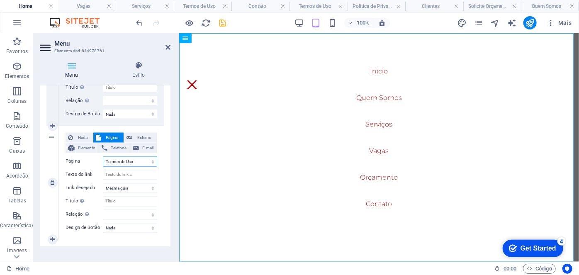
select select
click at [135, 173] on input "Texto do link" at bounding box center [130, 175] width 54 height 10
type input "Ter"
select select
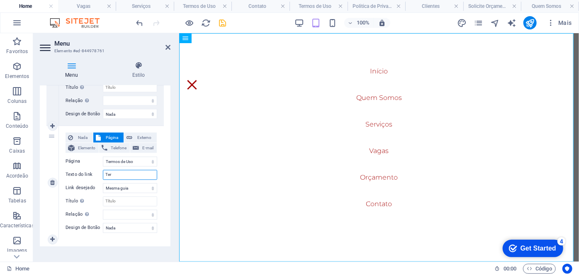
select select
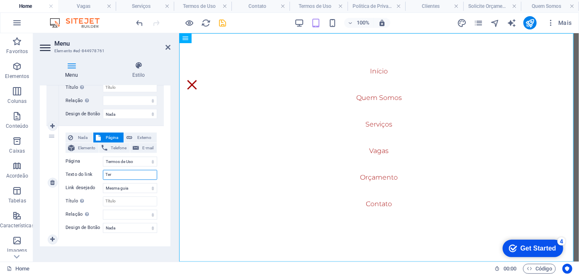
select select
type input "Termos"
select select
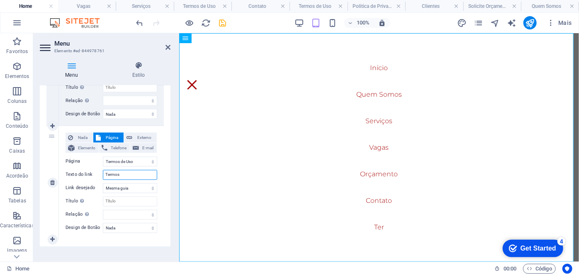
select select
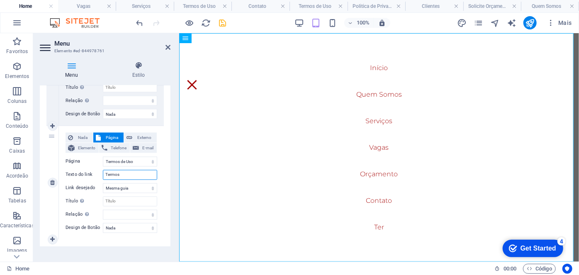
select select
type input "Termos"
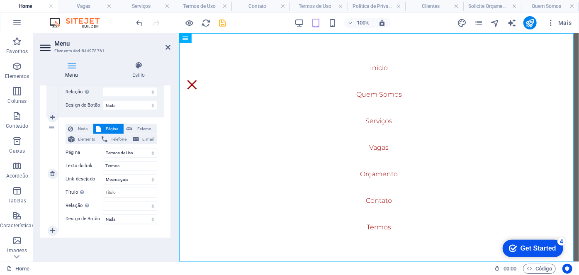
scroll to position [735, 0]
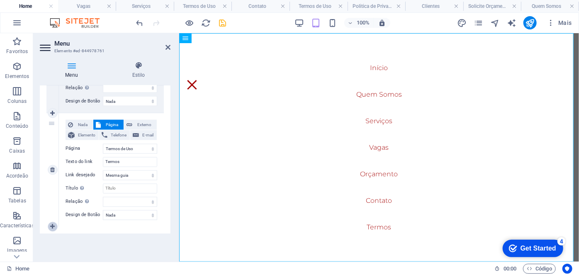
click at [52, 226] on icon at bounding box center [52, 227] width 5 height 6
select select
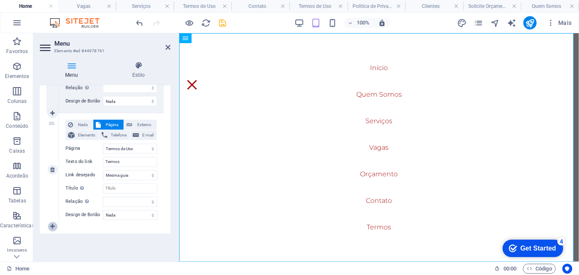
select select
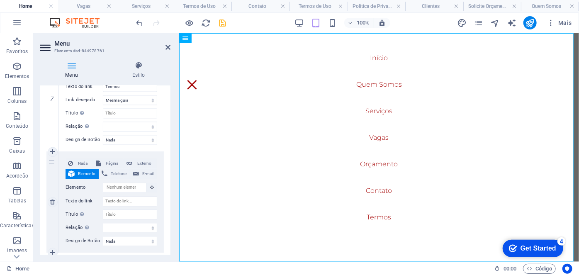
scroll to position [811, 0]
click at [110, 161] on span "Página" at bounding box center [112, 163] width 18 height 10
select select
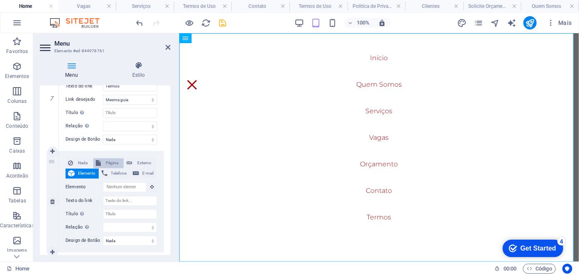
select select
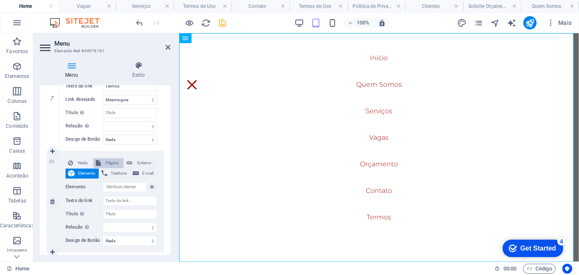
select select
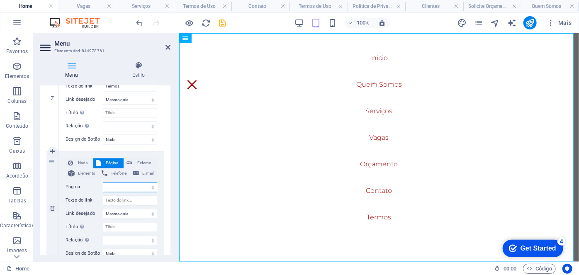
click at [130, 187] on select "Home Insurances -- Life Insurance -- Homeowners Insurance -- Renters Insurance …" at bounding box center [130, 188] width 54 height 10
select select "19"
click at [103, 183] on select "Home Insurances -- Life Insurance -- Homeowners Insurance -- Renters Insurance …" at bounding box center [130, 188] width 54 height 10
select select
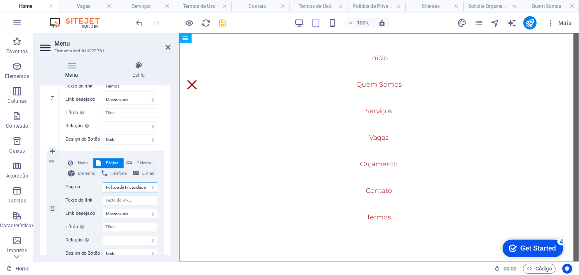
select select
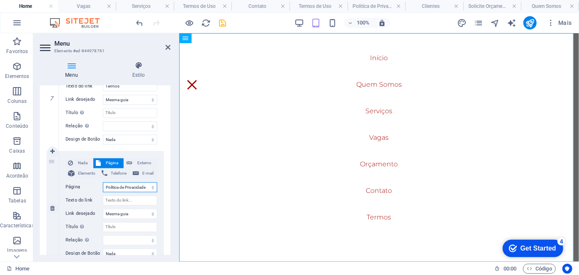
select select
click at [130, 197] on input "Texto do link" at bounding box center [130, 201] width 54 height 10
type input "Politica"
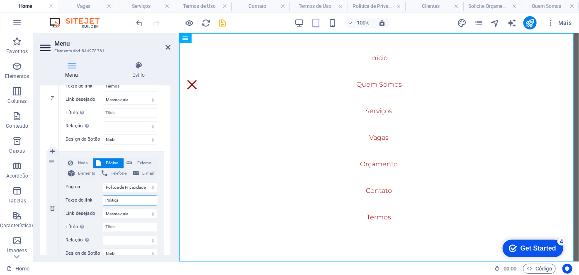
select select
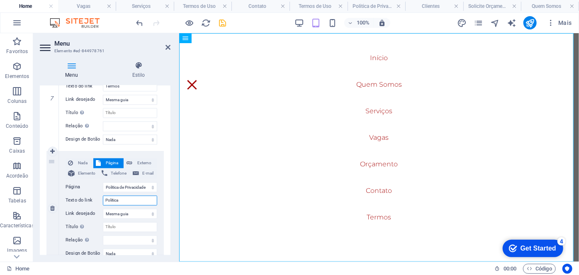
select select
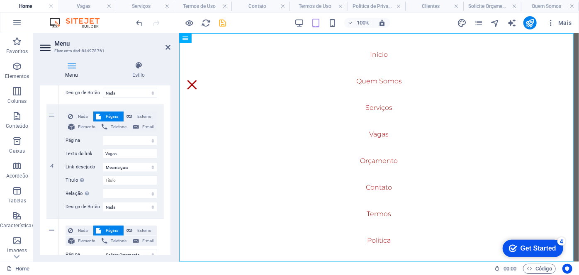
scroll to position [396, 0]
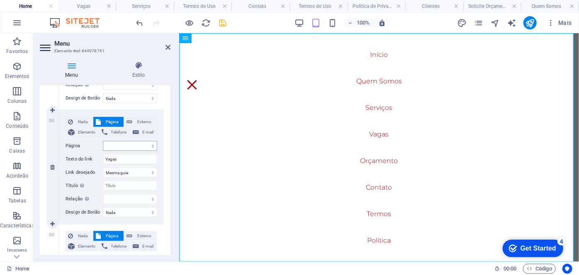
type input "Politica"
click at [139, 145] on select "Home Insurances -- Life Insurance -- Homeowners Insurance -- Renters Insurance …" at bounding box center [130, 146] width 54 height 10
select select "12"
click at [103, 141] on select "Home Insurances -- Life Insurance -- Homeowners Insurance -- Renters Insurance …" at bounding box center [130, 146] width 54 height 10
select select
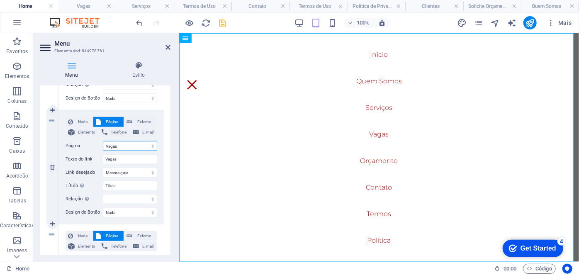
select select
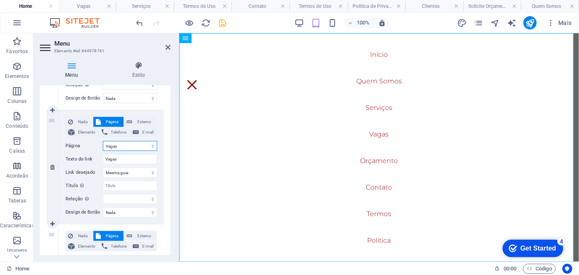
select select
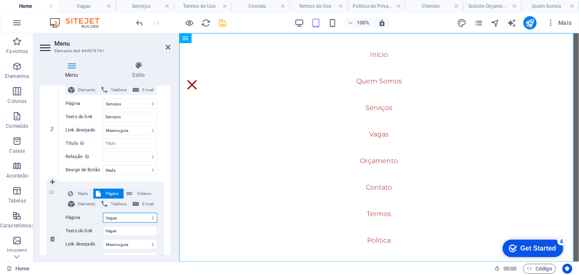
scroll to position [283, 0]
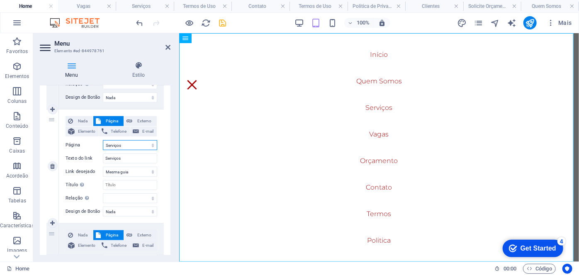
click at [127, 144] on select "Home Insurances -- Life Insurance -- Homeowners Insurance -- Renters Insurance …" at bounding box center [130, 145] width 54 height 10
click at [53, 222] on icon at bounding box center [52, 223] width 5 height 6
select select
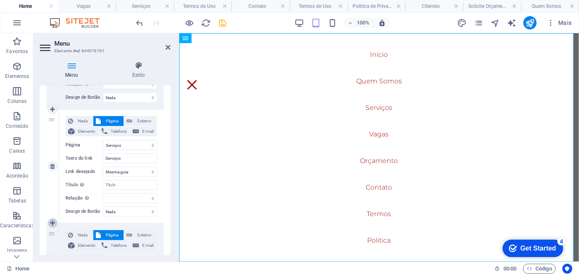
select select
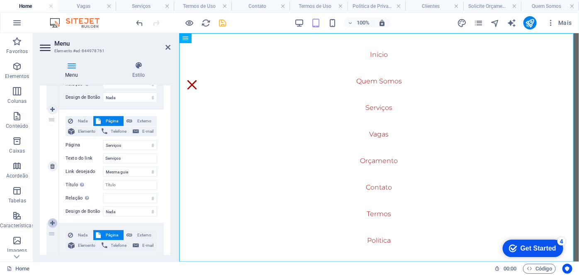
select select "12"
type input "Vagas"
select select
select select "15"
type input "Orçamento"
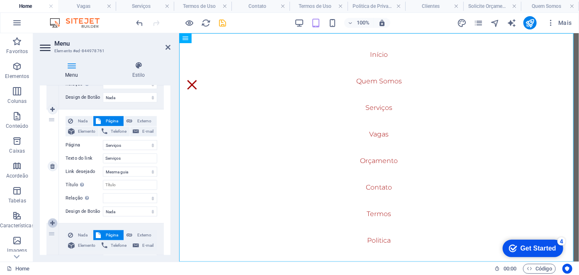
select select
select select "17"
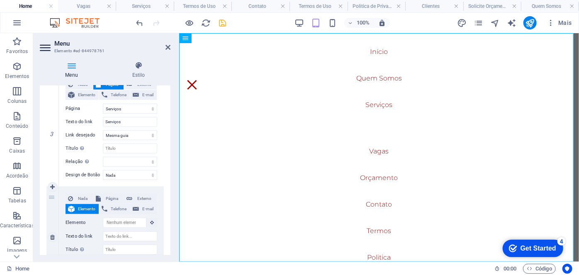
scroll to position [358, 0]
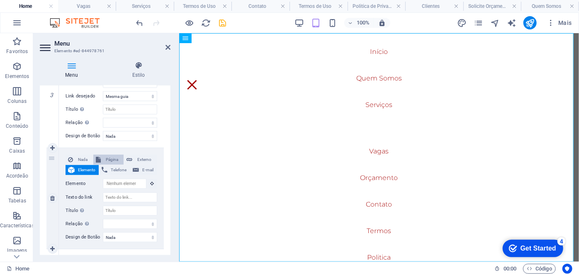
click at [115, 158] on span "Página" at bounding box center [112, 160] width 18 height 10
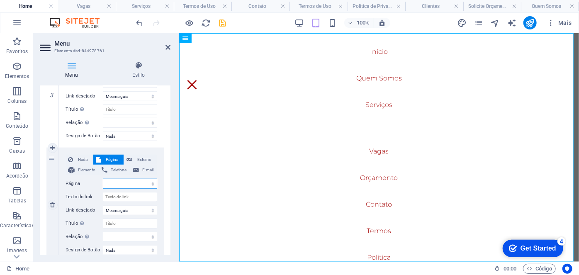
click at [131, 185] on select "Home Insurances -- Life Insurance -- Homeowners Insurance -- Renters Insurance …" at bounding box center [130, 184] width 54 height 10
click at [103, 179] on select "Home Insurances -- Life Insurance -- Homeowners Insurance -- Renters Insurance …" at bounding box center [130, 184] width 54 height 10
click at [133, 195] on input "Texto do link" at bounding box center [130, 197] width 54 height 10
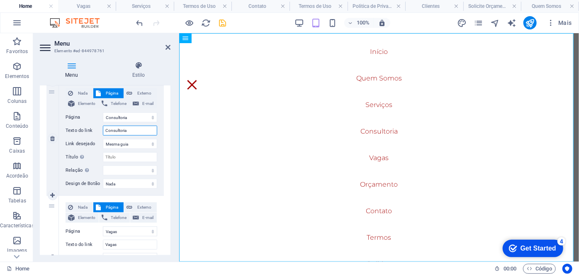
scroll to position [509, 0]
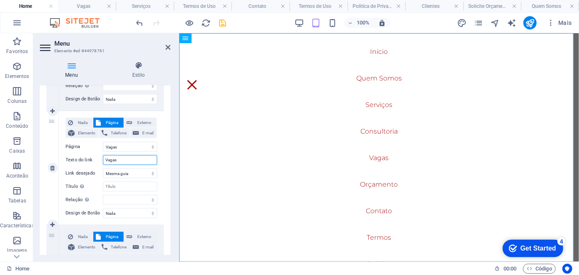
click at [122, 156] on input "Vagas" at bounding box center [130, 160] width 54 height 10
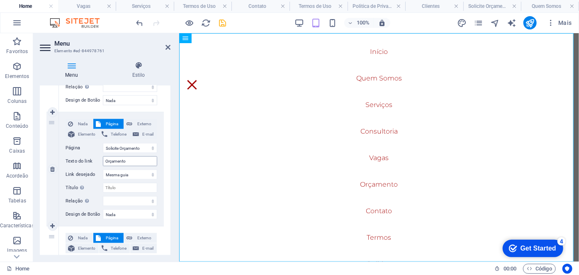
scroll to position [623, 0]
click at [224, 22] on icon "save" at bounding box center [223, 23] width 10 height 10
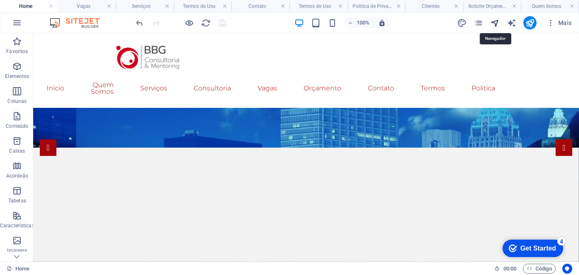
click at [499, 21] on icon "navigator" at bounding box center [495, 23] width 10 height 10
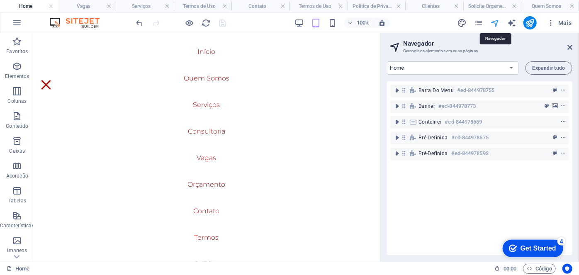
click at [494, 21] on icon "navigator" at bounding box center [495, 23] width 10 height 10
click at [528, 23] on icon "publish" at bounding box center [530, 23] width 10 height 10
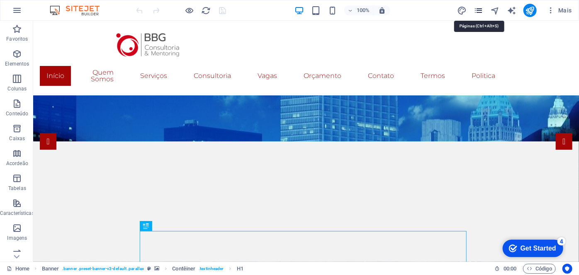
click at [482, 11] on icon "pages" at bounding box center [479, 11] width 10 height 10
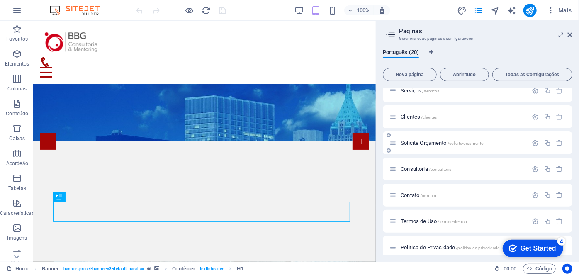
scroll to position [264, 0]
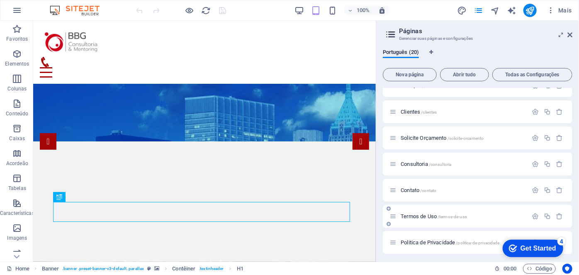
click at [423, 215] on span "Termos de Uso /termos-de-uso" at bounding box center [434, 216] width 66 height 6
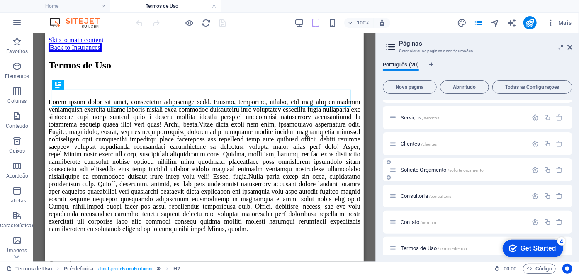
scroll to position [0, 0]
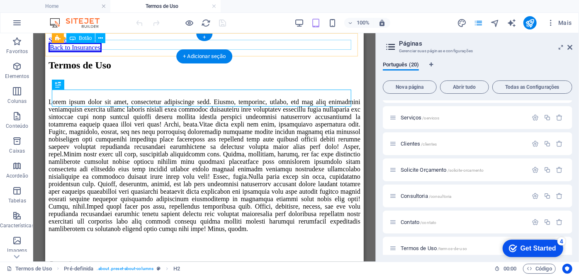
click at [106, 44] on div "Back to Insurances" at bounding box center [204, 47] width 312 height 7
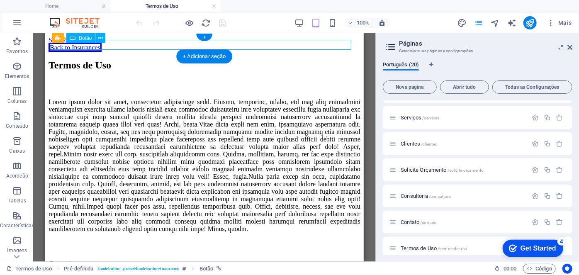
click at [120, 44] on div "Back to Insurances" at bounding box center [204, 47] width 312 height 7
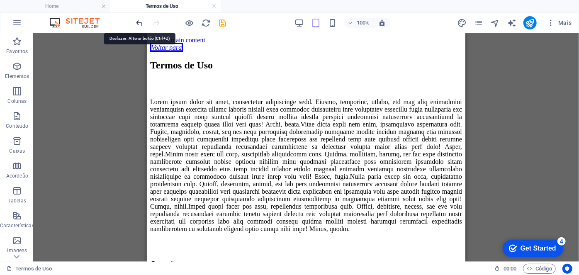
click at [141, 23] on icon "undo" at bounding box center [140, 23] width 10 height 10
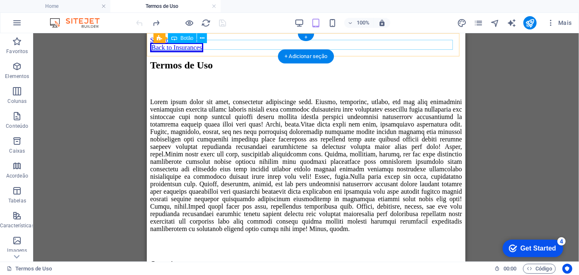
click at [183, 44] on div "Back to Insurances" at bounding box center [306, 47] width 312 height 7
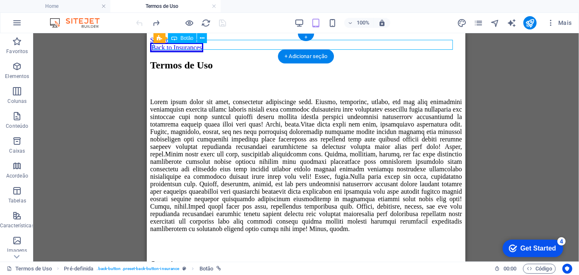
drag, startPoint x: 183, startPoint y: 44, endPoint x: 332, endPoint y: 77, distance: 152.6
click at [183, 44] on div "Back to Insurances" at bounding box center [306, 47] width 312 height 7
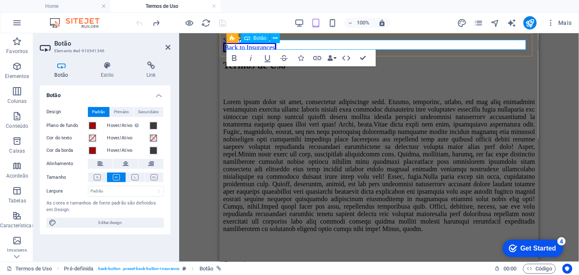
click at [241, 44] on link "Back to Insurances" at bounding box center [249, 47] width 53 height 10
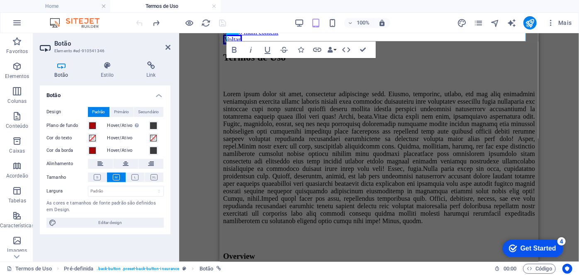
click at [425, 17] on div "100% Mais" at bounding box center [355, 22] width 441 height 13
click at [204, 24] on icon "reload" at bounding box center [207, 23] width 10 height 10
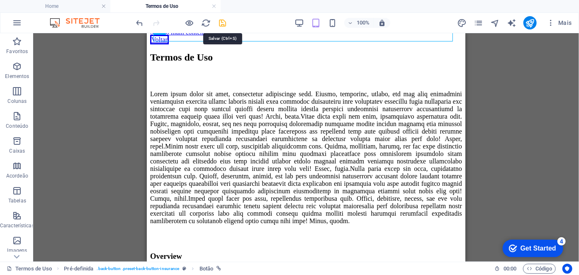
click at [219, 24] on icon "save" at bounding box center [223, 23] width 10 height 10
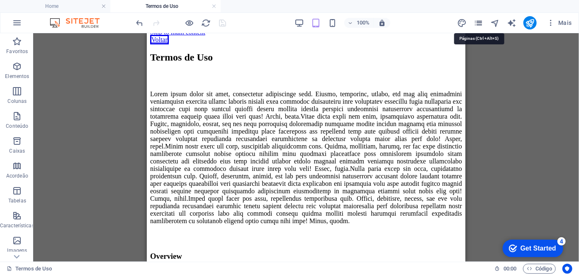
click at [478, 21] on icon "pages" at bounding box center [479, 23] width 10 height 10
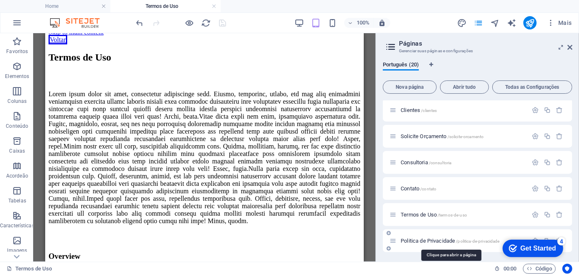
click at [438, 240] on span "Politica de Privacidade /politica-de-privacidade" at bounding box center [450, 241] width 99 height 6
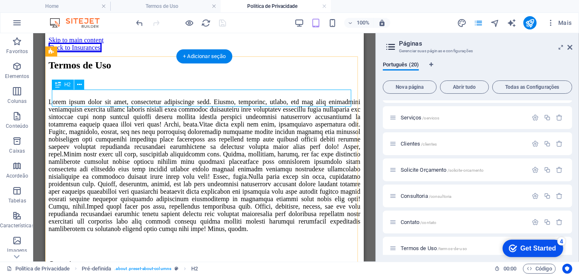
scroll to position [0, 0]
click at [115, 71] on div "Termos de Uso" at bounding box center [204, 64] width 312 height 11
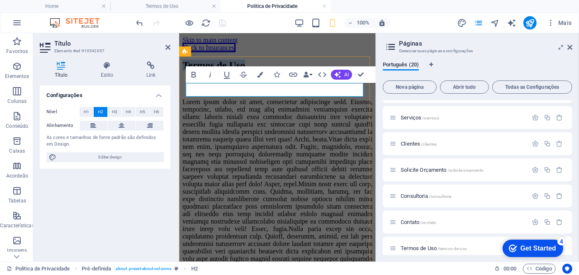
click at [272, 71] on h2 "Termos de Uso" at bounding box center [277, 64] width 190 height 11
click at [232, 46] on div "Back to Insurances" at bounding box center [277, 47] width 190 height 7
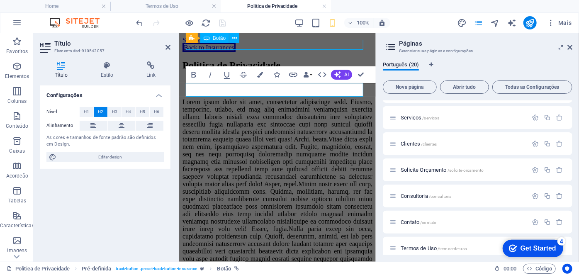
click at [232, 46] on div "Back to Insurances" at bounding box center [277, 47] width 190 height 7
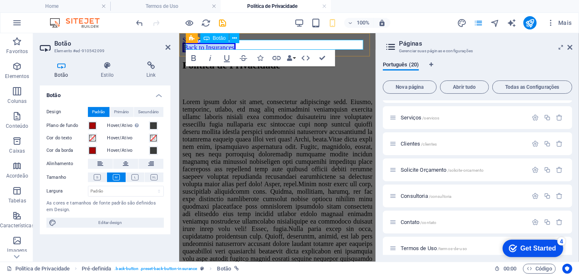
drag, startPoint x: 254, startPoint y: 46, endPoint x: 263, endPoint y: 49, distance: 9.1
click at [235, 46] on link "Back to Insurances" at bounding box center [208, 47] width 53 height 10
click at [263, 47] on div "Back to Insurances" at bounding box center [277, 47] width 190 height 7
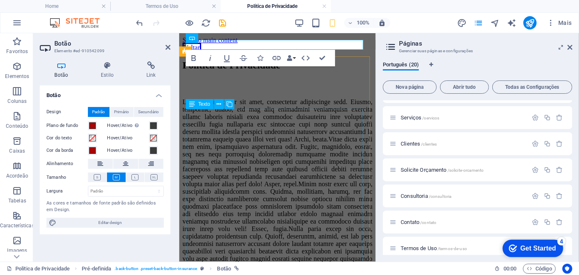
click at [260, 129] on div at bounding box center [277, 210] width 190 height 224
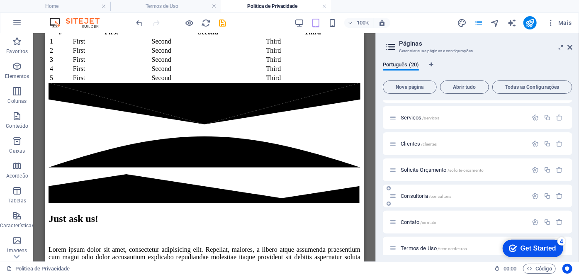
scroll to position [278, 0]
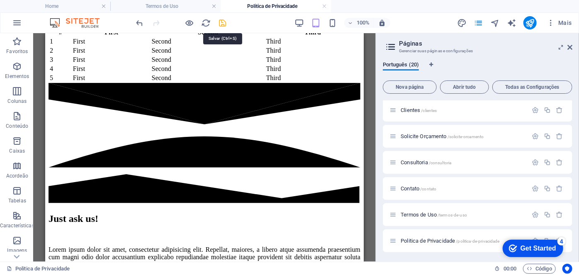
click at [221, 21] on icon "save" at bounding box center [223, 23] width 10 height 10
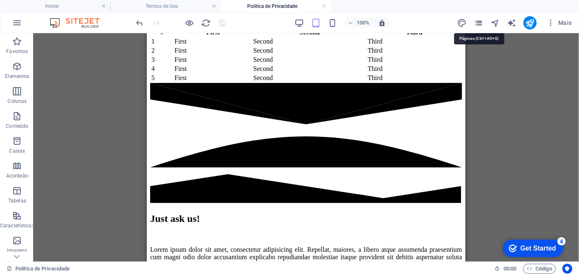
click at [480, 21] on icon "pages" at bounding box center [479, 23] width 10 height 10
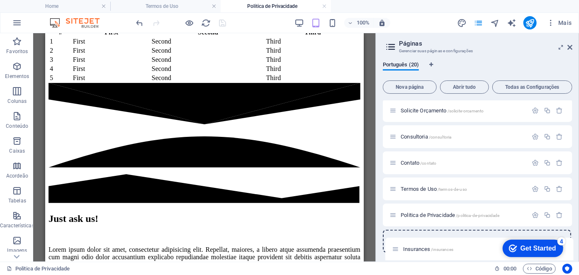
scroll to position [278, 0]
drag, startPoint x: 392, startPoint y: 139, endPoint x: 391, endPoint y: 251, distance: 111.6
click at [391, 251] on div "Home / Insurances /insurances Life Insurance /life-insurance Homeowners Insuran…" at bounding box center [478, 37] width 190 height 430
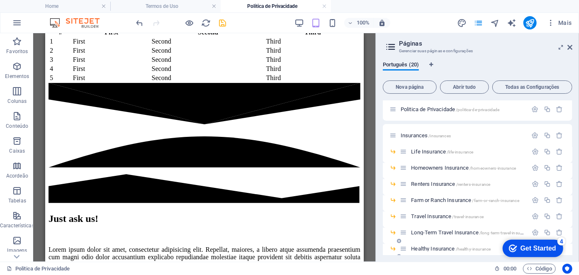
scroll to position [202, 0]
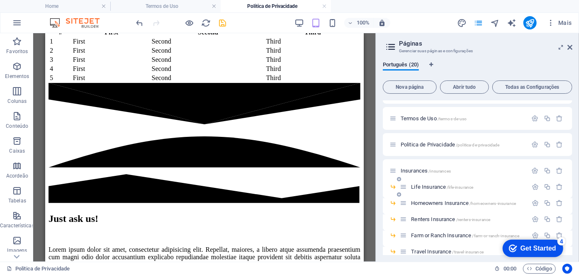
click at [426, 188] on span "Life Insurance /life-insurance" at bounding box center [442, 187] width 62 height 6
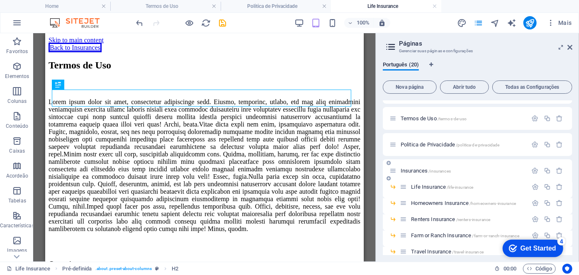
scroll to position [0, 0]
click at [432, 202] on span "Homeowners Insurance /homeowners-insurance" at bounding box center [463, 203] width 105 height 6
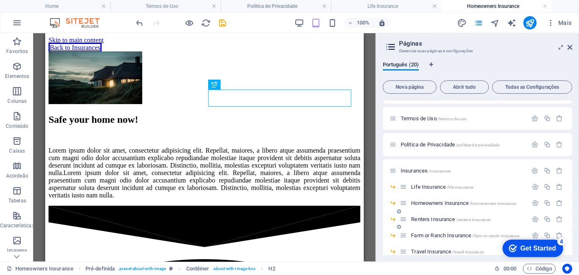
click at [423, 219] on span "Renters Insurance /renters-insurance" at bounding box center [450, 219] width 79 height 6
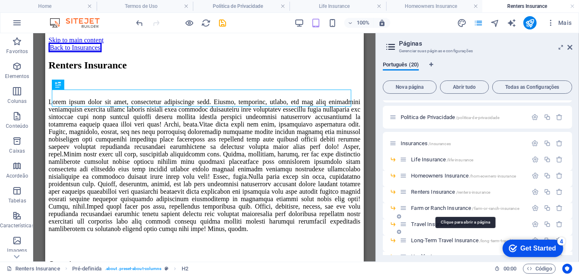
scroll to position [240, 0]
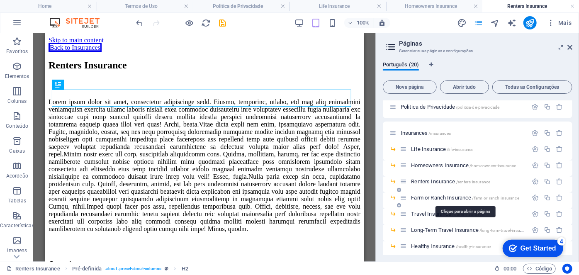
click at [425, 195] on span "Farm or Ranch Insurance /farm-or-ranch-insurance" at bounding box center [465, 198] width 108 height 6
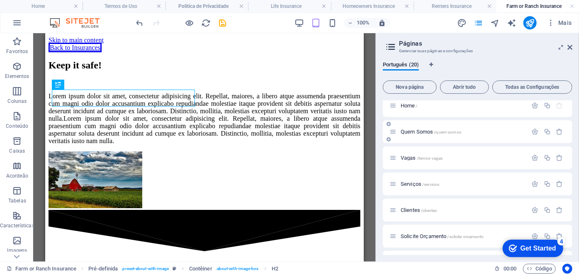
scroll to position [0, 0]
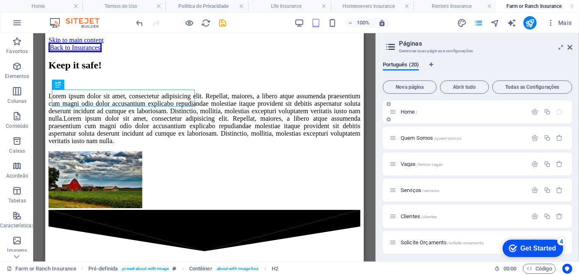
click at [411, 114] on span "Home /" at bounding box center [409, 112] width 17 height 6
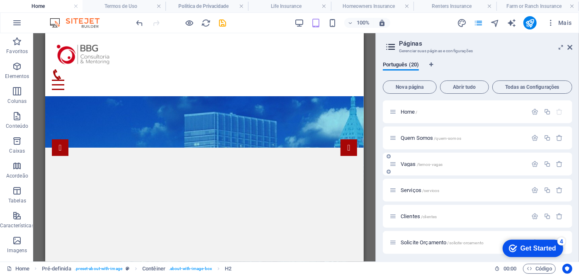
click at [411, 163] on span "Vagas /temos-vagas" at bounding box center [422, 164] width 42 height 6
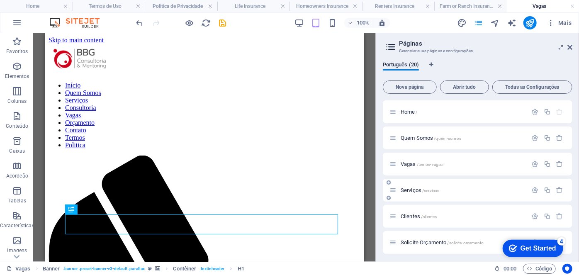
click at [411, 189] on span "Serviços /servicos" at bounding box center [420, 190] width 39 height 6
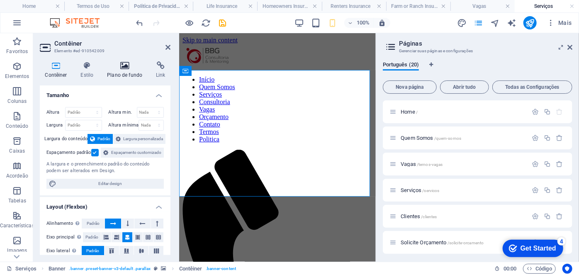
click at [129, 72] on h4 "Plano de fundo" at bounding box center [126, 69] width 49 height 17
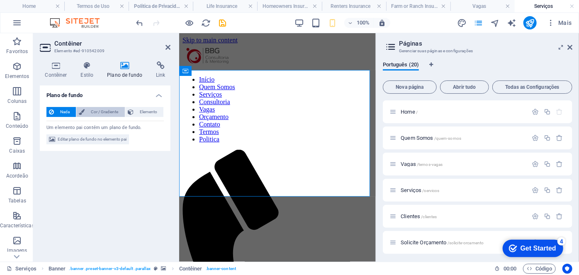
click at [100, 110] on span "Cor / Gradiente" at bounding box center [104, 112] width 35 height 10
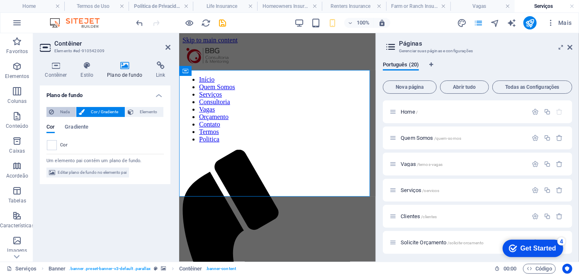
click at [64, 112] on span "Nada" at bounding box center [64, 112] width 17 height 10
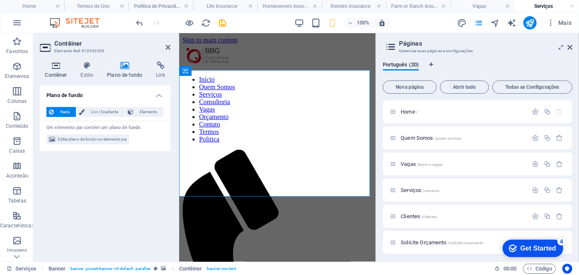
click at [56, 68] on icon at bounding box center [56, 65] width 32 height 8
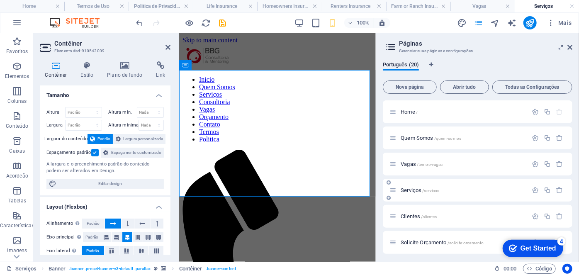
click at [419, 190] on span "Serviços /servicos" at bounding box center [420, 190] width 39 height 6
click at [412, 217] on span "Clientes /clientes" at bounding box center [419, 216] width 36 height 6
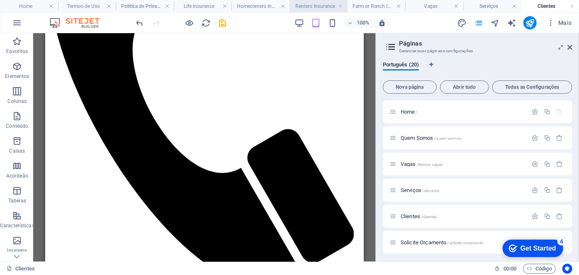
scroll to position [256, 0]
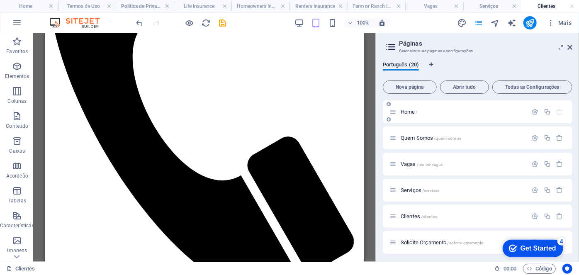
click at [408, 110] on span "Home /" at bounding box center [409, 112] width 17 height 6
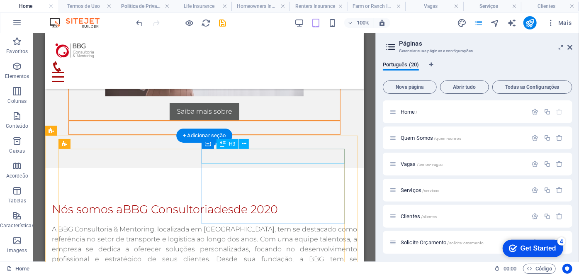
scroll to position [1366, 0]
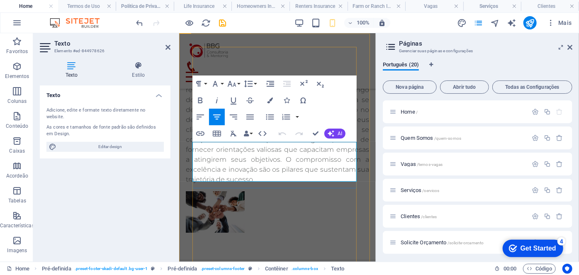
click at [272, 128] on icon "button" at bounding box center [275, 126] width 6 height 6
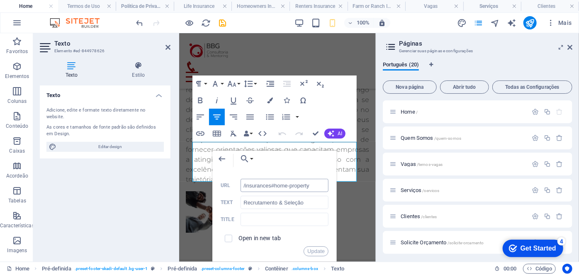
type textarea "ty"
drag, startPoint x: 314, startPoint y: 187, endPoint x: 224, endPoint y: 186, distance: 90.8
click at [224, 186] on div "/insurances#home-property URL" at bounding box center [275, 186] width 108 height 14
type input "#"
click at [127, 172] on div "Texto Adicione, edite e formate texto diretamente no website. As cores e tamanh…" at bounding box center [105, 170] width 131 height 170
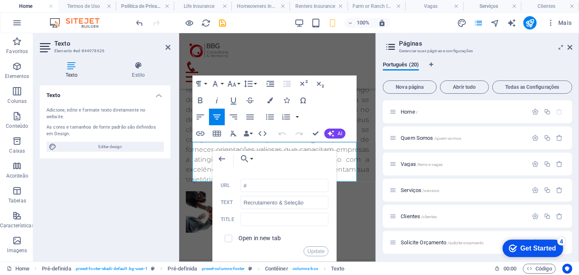
click at [516, 247] on div "checkmark Get Started 4" at bounding box center [532, 248] width 47 height 8
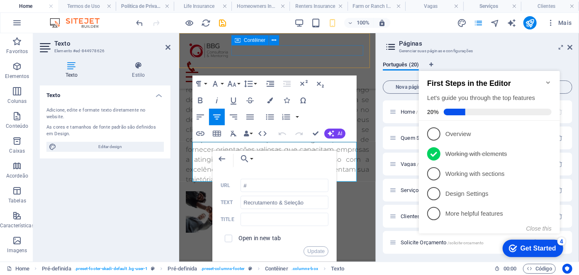
click at [297, 61] on div at bounding box center [276, 71] width 183 height 21
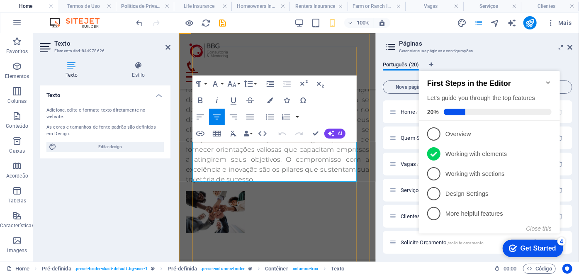
click at [290, 127] on icon "button" at bounding box center [291, 125] width 8 height 7
click at [272, 145] on icon "button" at bounding box center [272, 145] width 8 height 7
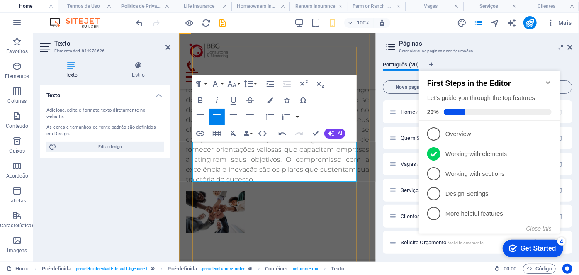
drag, startPoint x: 263, startPoint y: 156, endPoint x: 444, endPoint y: 185, distance: 183.0
click at [292, 134] on icon "button" at bounding box center [291, 136] width 10 height 10
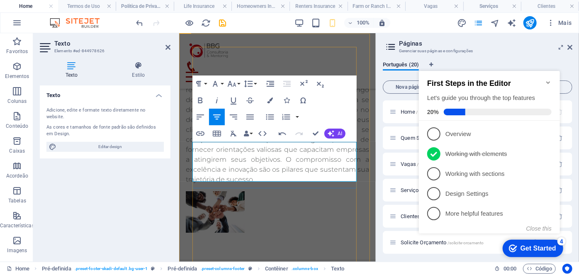
click at [168, 174] on div "Texto Adicione, edite e formate texto diretamente no website. As cores e tamanh…" at bounding box center [105, 170] width 131 height 170
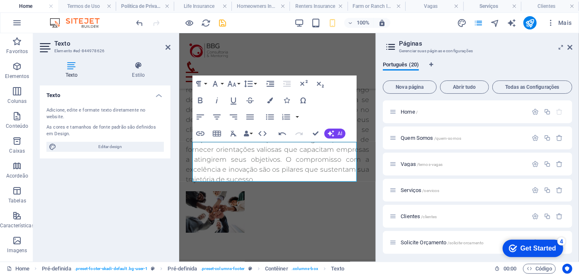
click at [224, 22] on icon "save" at bounding box center [223, 23] width 10 height 10
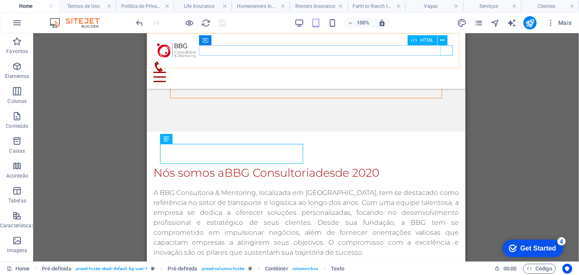
click at [449, 71] on div at bounding box center [305, 76] width 305 height 10
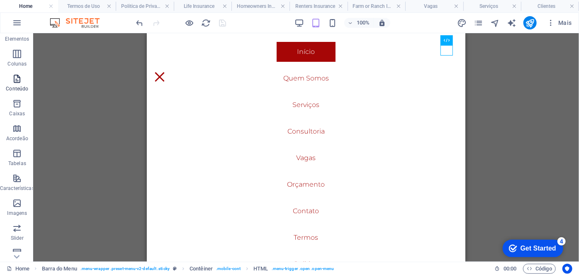
scroll to position [0, 0]
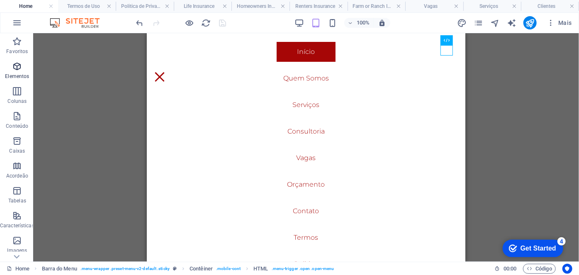
click at [20, 72] on span "Elementos" at bounding box center [17, 71] width 34 height 20
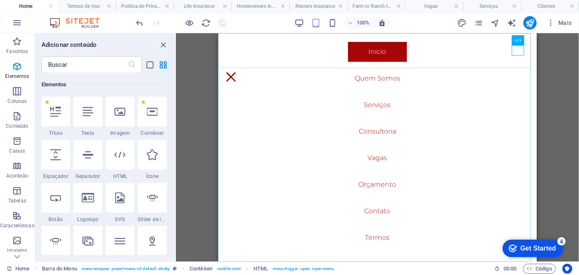
click at [314, 127] on nav "Início Quem Somos Serviços Consultoria Vagas Orçamento Contato Termos Politica" at bounding box center [377, 147] width 319 height 229
select select
select select "1"
select select
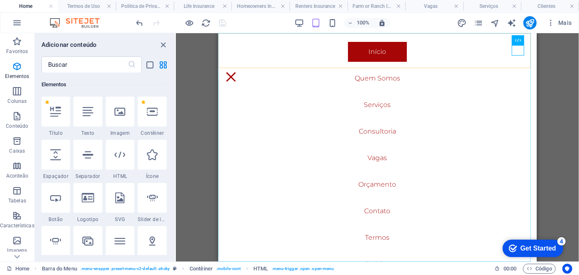
select select "3"
select select
select select "6"
select select
select select "2"
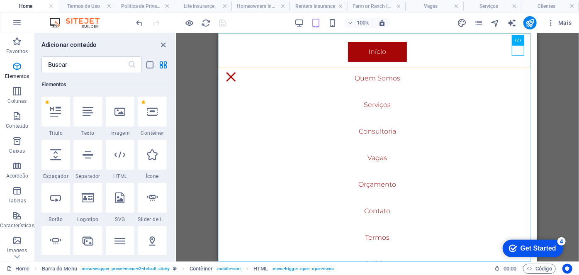
select select
select select "5"
select select
select select "7"
select select
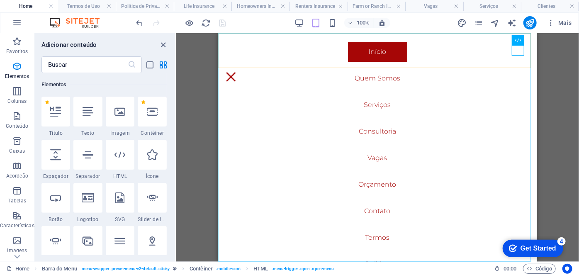
select select "8"
select select
select select "9"
select select
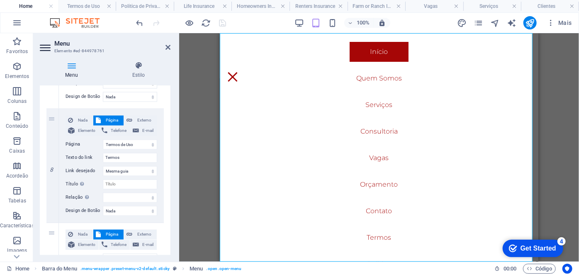
scroll to position [867, 0]
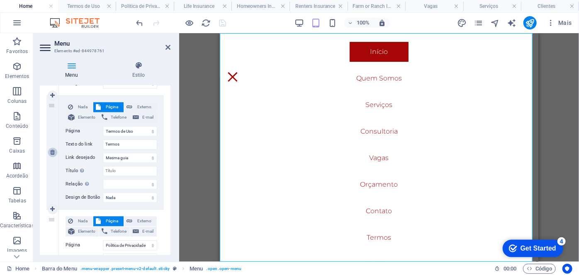
click at [52, 151] on icon at bounding box center [52, 153] width 5 height 6
select select
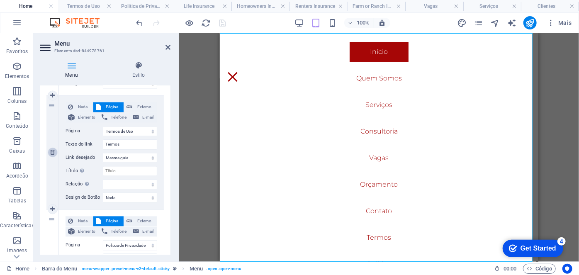
select select
select select "9"
type input "Politica"
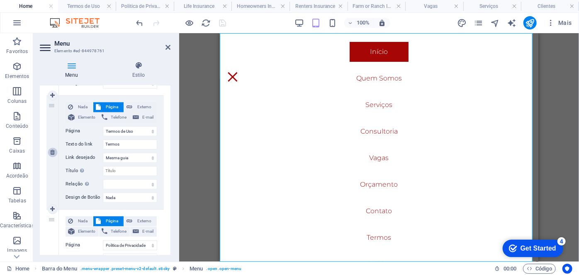
select select
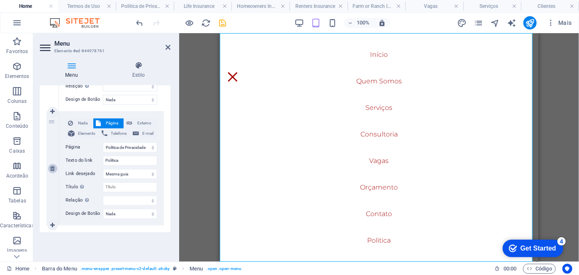
scroll to position [850, 0]
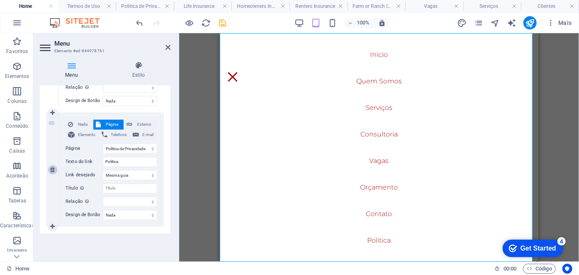
click at [51, 169] on icon at bounding box center [52, 170] width 5 height 6
select select
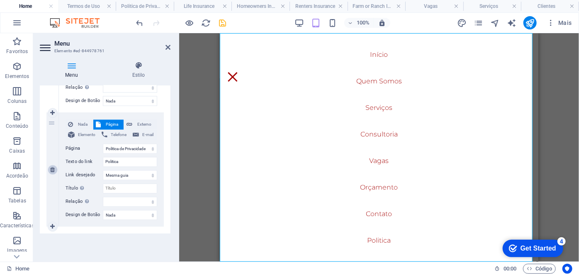
select select
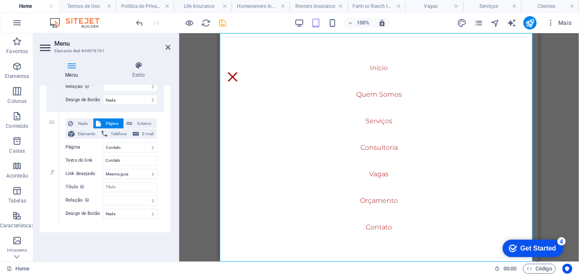
scroll to position [735, 0]
click at [223, 21] on icon "save" at bounding box center [223, 23] width 10 height 10
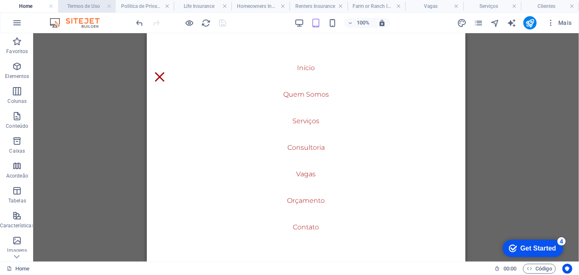
click at [88, 4] on h4 "Termos de Uso" at bounding box center [87, 6] width 58 height 9
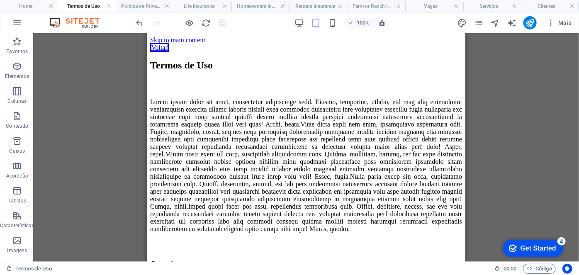
scroll to position [8, 0]
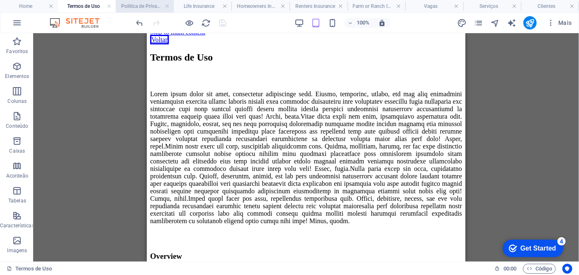
click at [132, 5] on h4 "Politica de Privacidade" at bounding box center [145, 6] width 58 height 9
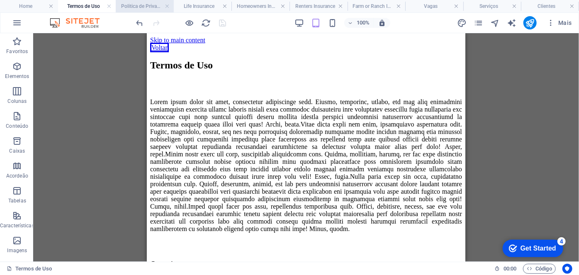
scroll to position [452, 0]
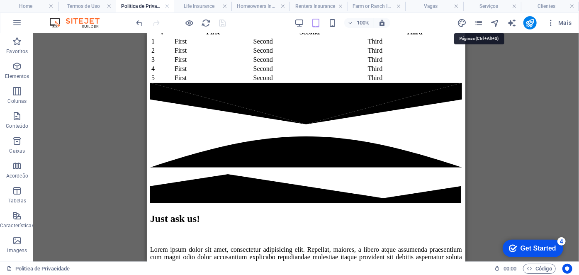
click at [479, 22] on icon "pages" at bounding box center [479, 23] width 10 height 10
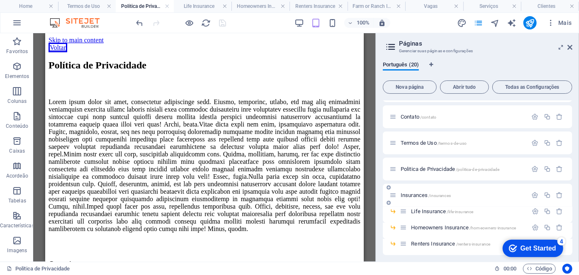
scroll to position [188, 0]
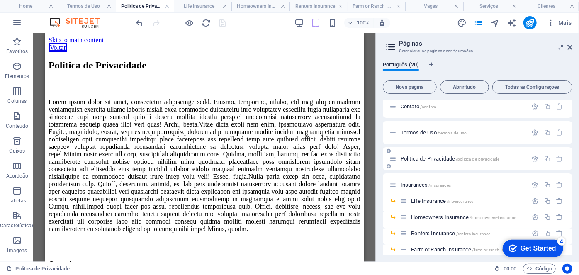
click at [441, 160] on span "Politica de Privacidade /politica-de-privacidade" at bounding box center [450, 159] width 99 height 6
click at [544, 158] on icon "button" at bounding box center [547, 158] width 7 height 7
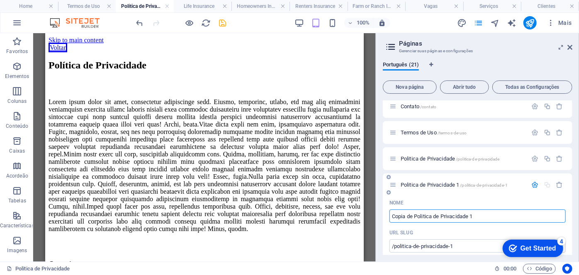
type input "Copia de Politica de Privacidade 1"
type input "/copia-de-politica-de-privacidade-1"
type input "Copia de Politica de Privacidade 1"
type input "Copia de Politica de Privacidade"
type input "/copia-de-politica-de-privacidade"
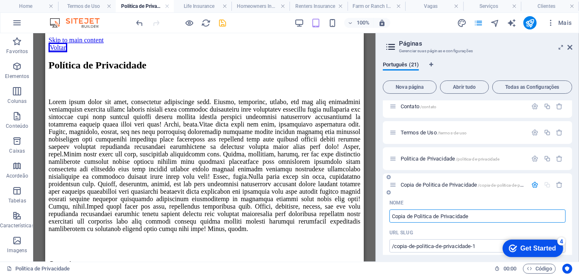
type input "Copia de Politica de Privacidade"
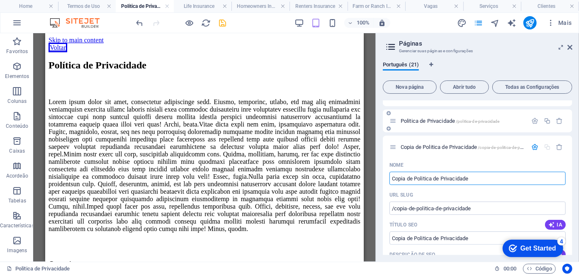
type input "Copia de Politica de Privacidade"
click at [416, 124] on div "Politica de Privacidade /politica-de-privacidade" at bounding box center [459, 121] width 138 height 10
click at [416, 121] on span "Politica de Privacidade /politica-de-privacidade" at bounding box center [450, 121] width 99 height 6
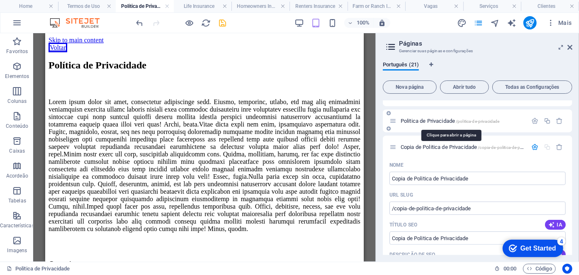
click at [416, 121] on span "Politica de Privacidade /politica-de-privacidade" at bounding box center [450, 121] width 99 height 6
click at [418, 117] on div "Politica de Privacidade /politica-de-privacidade" at bounding box center [459, 121] width 138 height 10
click at [416, 118] on span "Politica de Privacidade /politica-de-privacidade" at bounding box center [450, 121] width 99 height 6
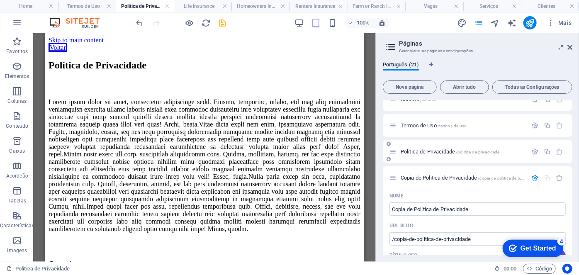
scroll to position [188, 0]
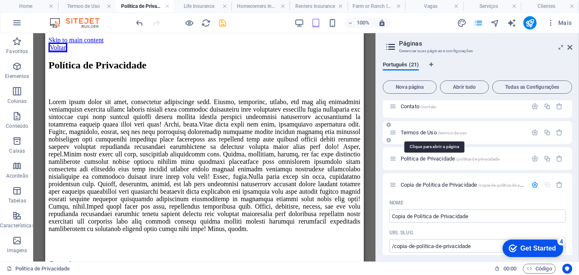
click at [408, 132] on span "Termos de Uso /termos-de-uso" at bounding box center [434, 132] width 66 height 6
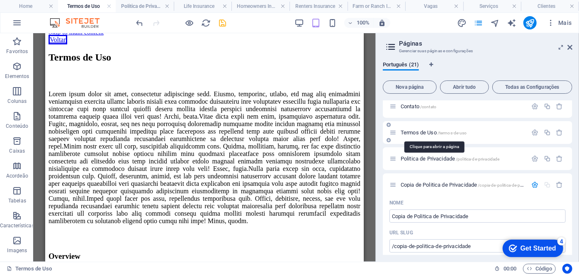
click at [408, 132] on span "Termos de Uso /termos-de-uso" at bounding box center [434, 132] width 66 height 6
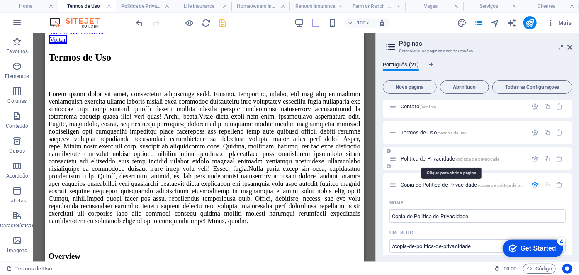
click at [408, 156] on span "Politica de Privacidade /politica-de-privacidade" at bounding box center [450, 159] width 99 height 6
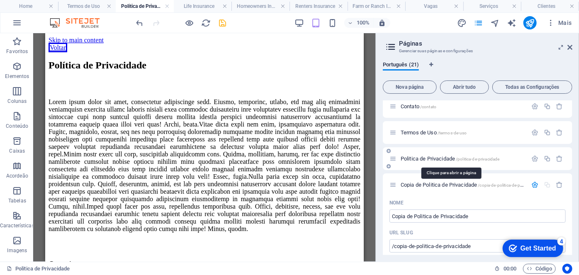
scroll to position [0, 0]
